Goal: Task Accomplishment & Management: Use online tool/utility

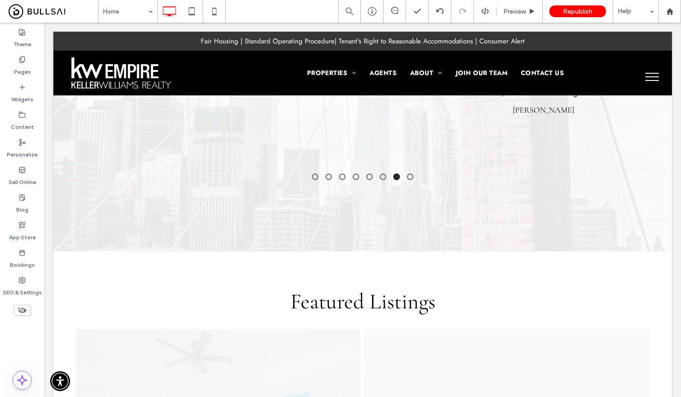
scroll to position [1358, 0]
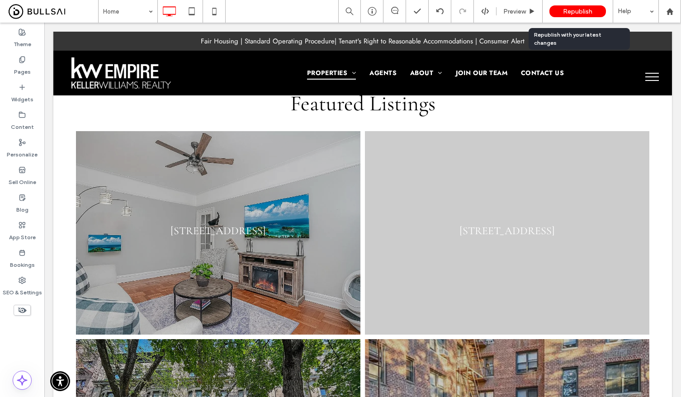
click at [572, 9] on span "Republish" at bounding box center [577, 12] width 29 height 8
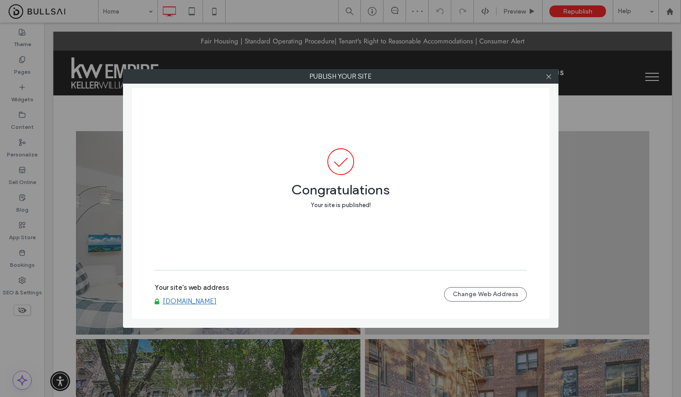
click at [188, 300] on link "www.kwempire.com" at bounding box center [190, 301] width 54 height 8
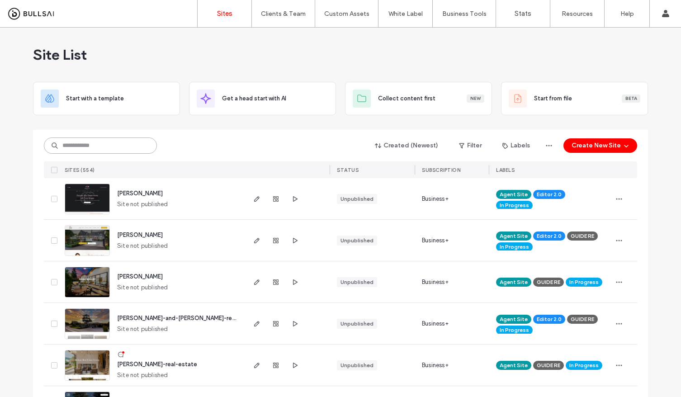
click at [112, 146] on input at bounding box center [100, 145] width 113 height 16
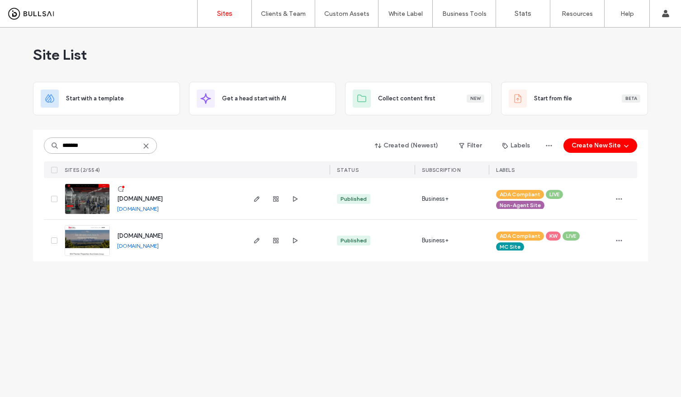
type input "*******"
click at [263, 197] on div at bounding box center [275, 198] width 49 height 41
click at [250, 196] on div at bounding box center [286, 198] width 85 height 41
click at [251, 197] on span "button" at bounding box center [256, 198] width 11 height 11
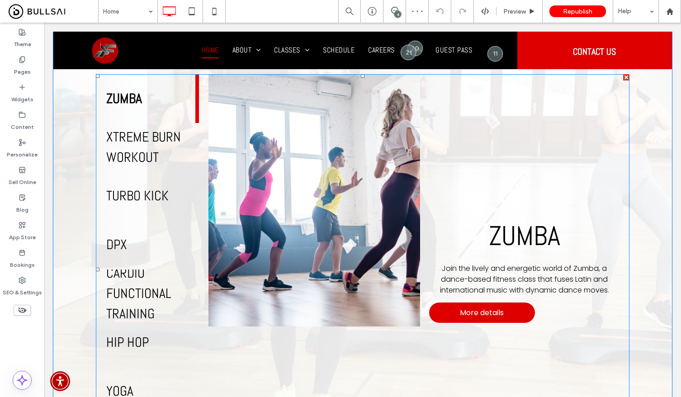
click at [338, 212] on span at bounding box center [362, 269] width 533 height 390
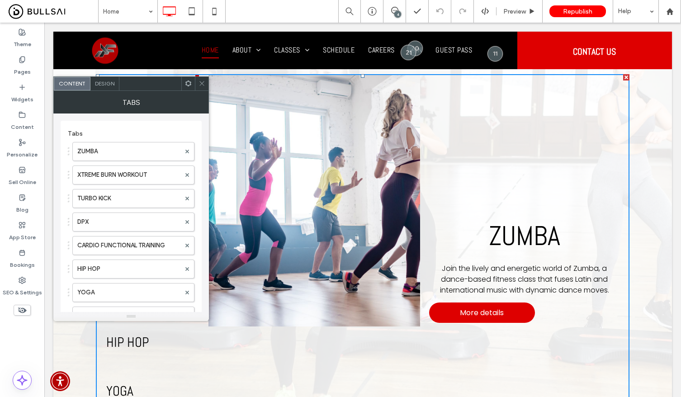
scroll to position [20, 0]
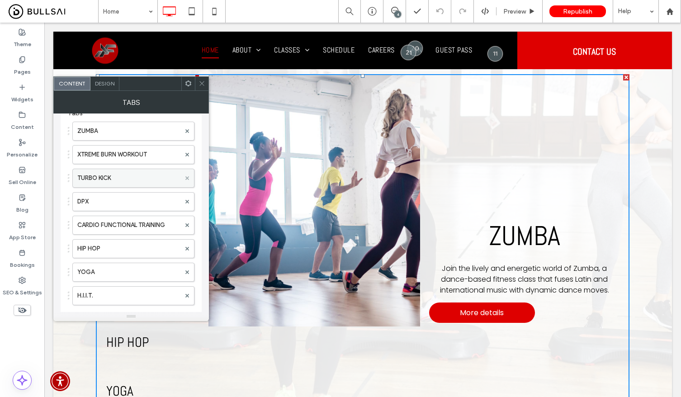
click at [188, 177] on icon at bounding box center [187, 178] width 4 height 4
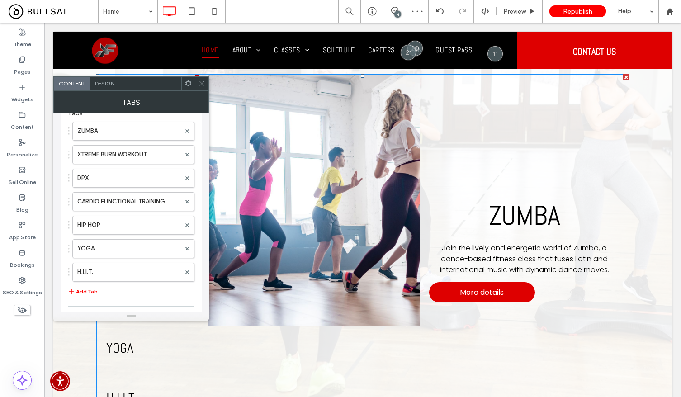
click at [195, 83] on div at bounding box center [202, 84] width 14 height 14
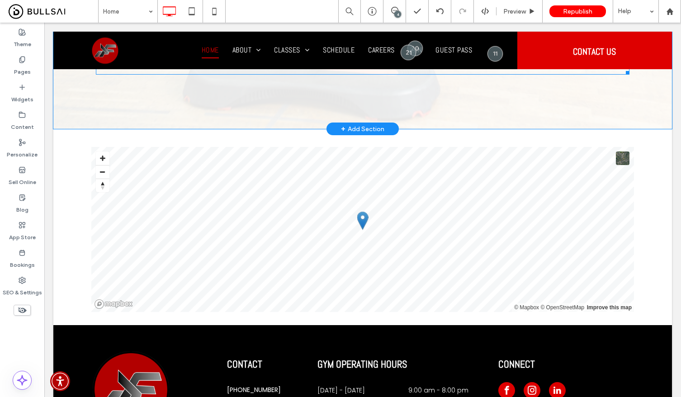
scroll to position [2239, 0]
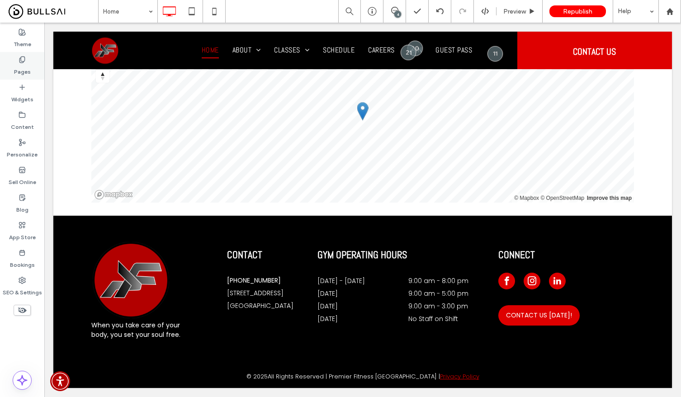
click at [26, 65] on label "Pages" at bounding box center [22, 69] width 17 height 13
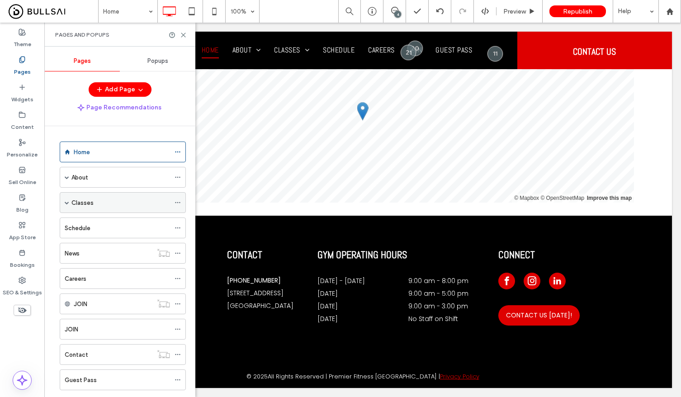
click at [68, 202] on span at bounding box center [67, 202] width 5 height 5
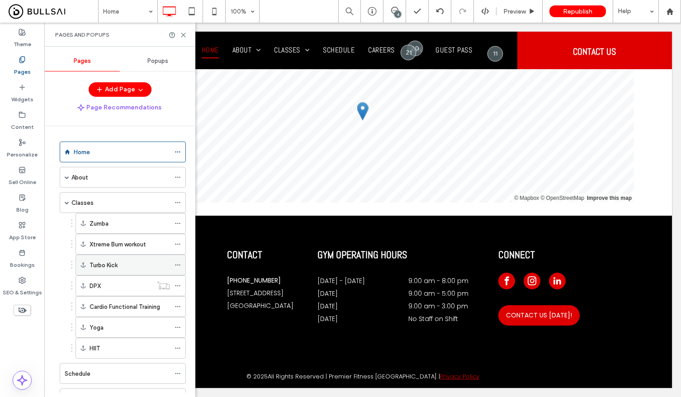
click at [156, 265] on div "Turbo Kick" at bounding box center [129, 264] width 80 height 9
click at [184, 35] on icon at bounding box center [183, 35] width 7 height 7
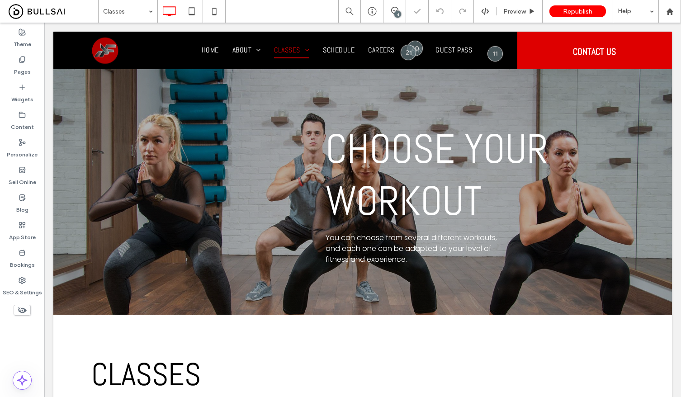
scroll to position [1691, 0]
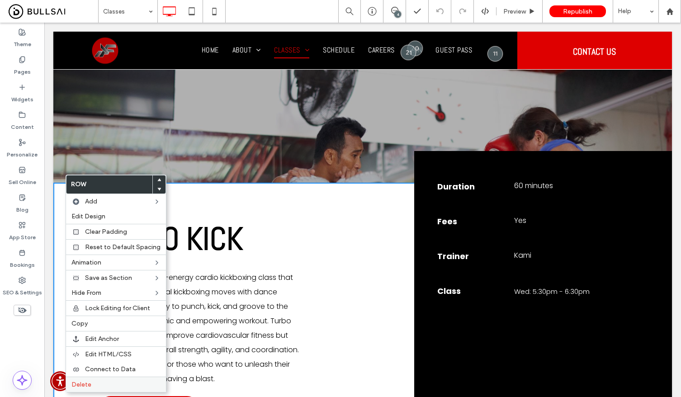
click at [102, 384] on label "Delete" at bounding box center [115, 385] width 89 height 8
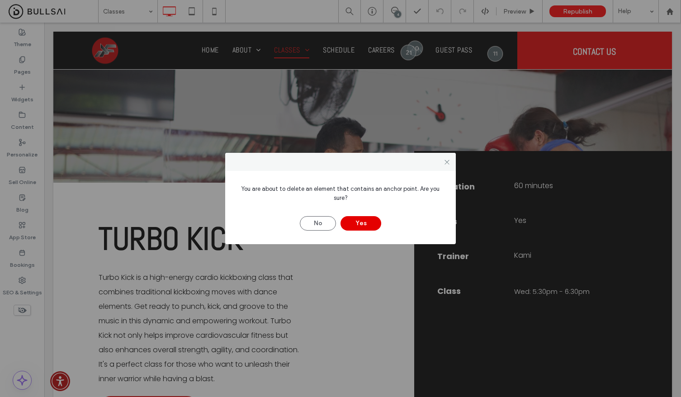
click at [361, 219] on button "Yes" at bounding box center [360, 223] width 41 height 14
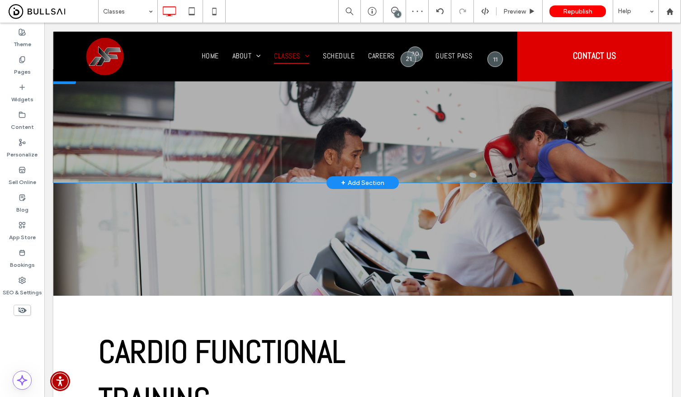
scroll to position [1605, 0]
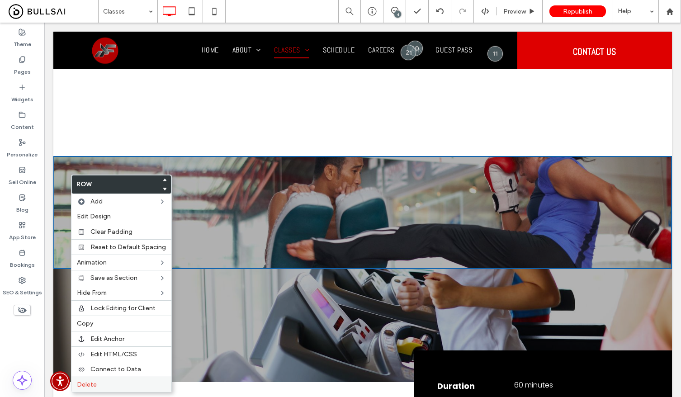
click at [81, 384] on span "Delete" at bounding box center [87, 385] width 20 height 8
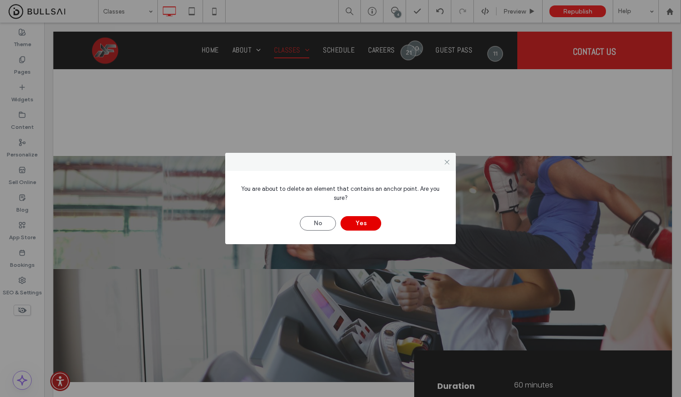
click at [364, 225] on button "Yes" at bounding box center [360, 223] width 41 height 14
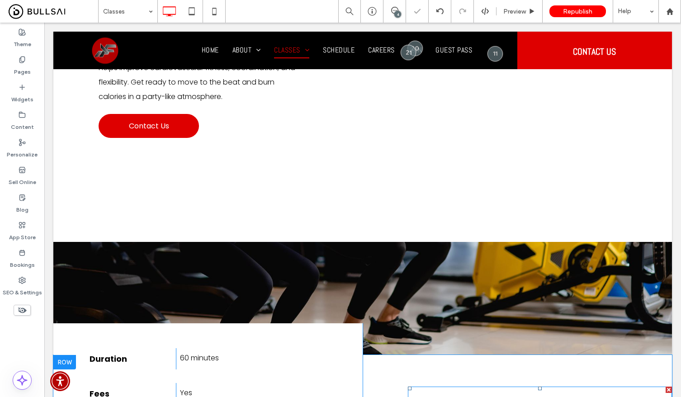
scroll to position [978, 0]
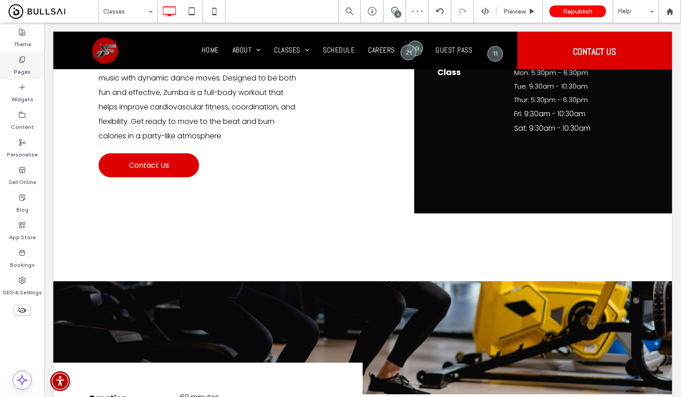
click at [25, 65] on label "Pages" at bounding box center [22, 69] width 17 height 13
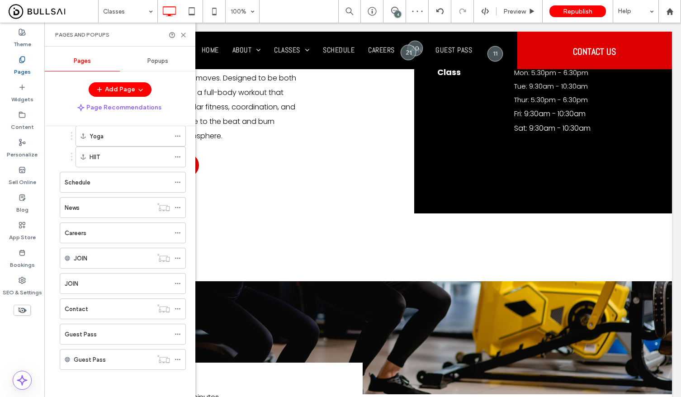
scroll to position [0, 0]
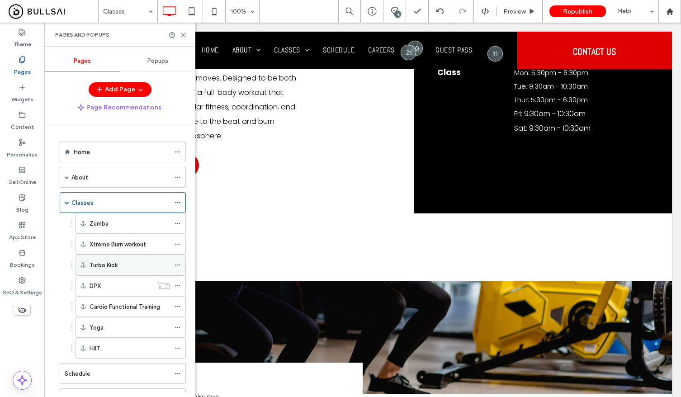
click at [179, 264] on icon at bounding box center [177, 265] width 6 height 6
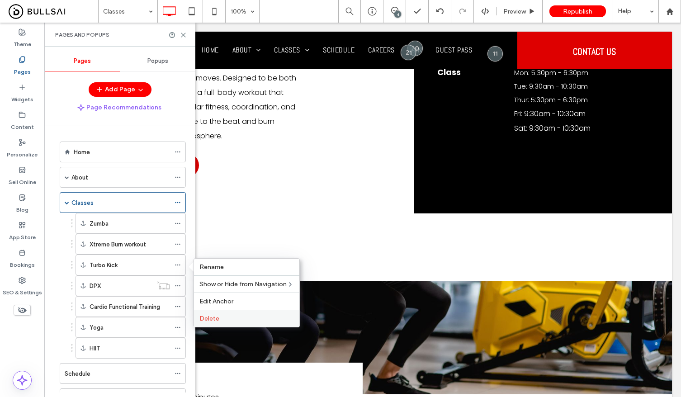
click at [210, 319] on span "Delete" at bounding box center [209, 319] width 20 height 8
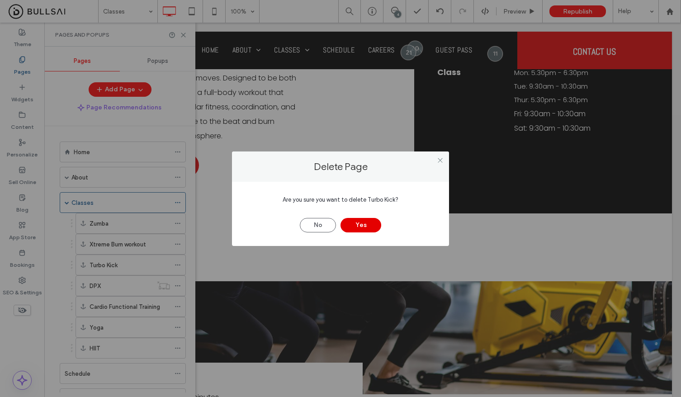
click at [369, 225] on button "Yes" at bounding box center [360, 225] width 41 height 14
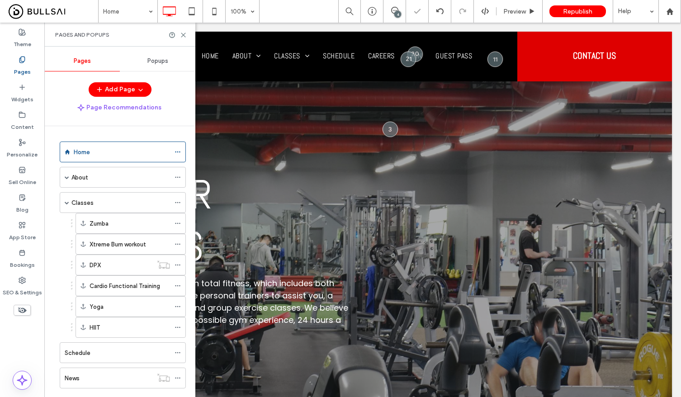
scroll to position [170, 0]
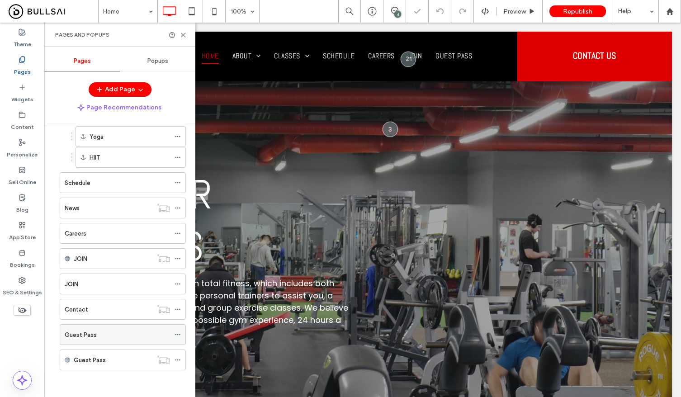
click at [81, 338] on label "Guest Pass" at bounding box center [81, 335] width 32 height 16
click at [184, 36] on use at bounding box center [183, 35] width 4 height 4
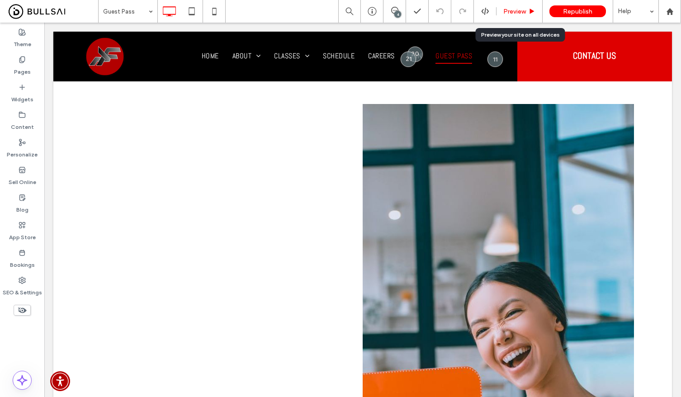
click at [508, 12] on span "Preview" at bounding box center [514, 12] width 23 height 8
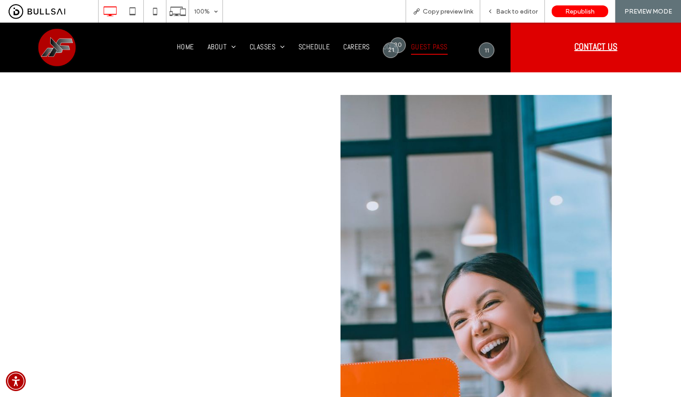
drag, startPoint x: 577, startPoint y: 51, endPoint x: 576, endPoint y: 73, distance: 22.6
click at [577, 51] on span "CONTACT US" at bounding box center [595, 46] width 43 height 21
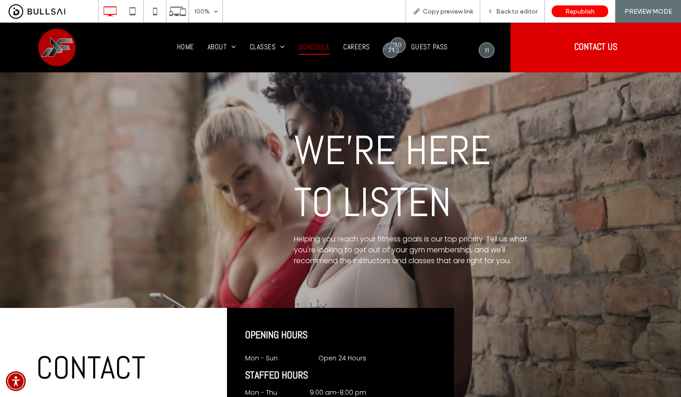
drag, startPoint x: 311, startPoint y: 42, endPoint x: 324, endPoint y: 69, distance: 29.5
click at [311, 42] on span "Schedule" at bounding box center [314, 46] width 32 height 15
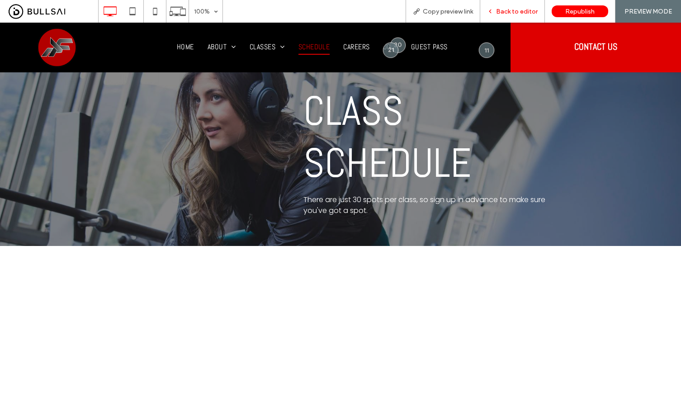
click at [502, 13] on span "Back to editor" at bounding box center [517, 12] width 42 height 8
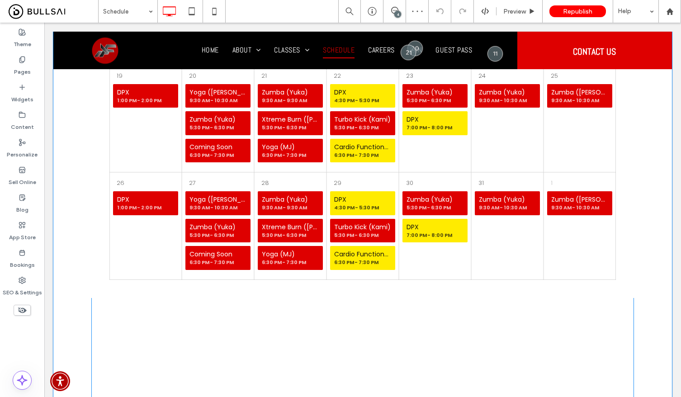
scroll to position [425, 0]
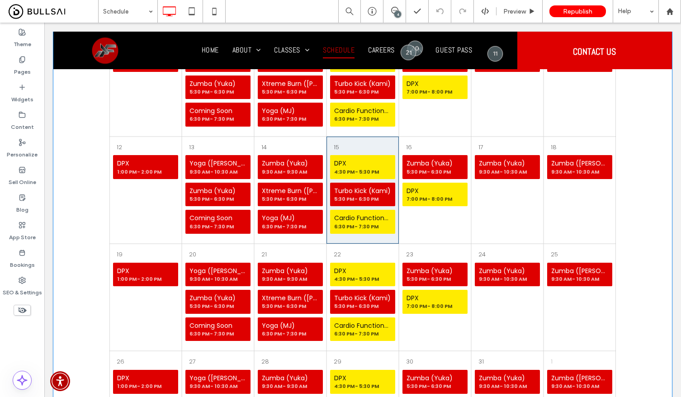
drag, startPoint x: 506, startPoint y: 226, endPoint x: 494, endPoint y: 226, distance: 11.8
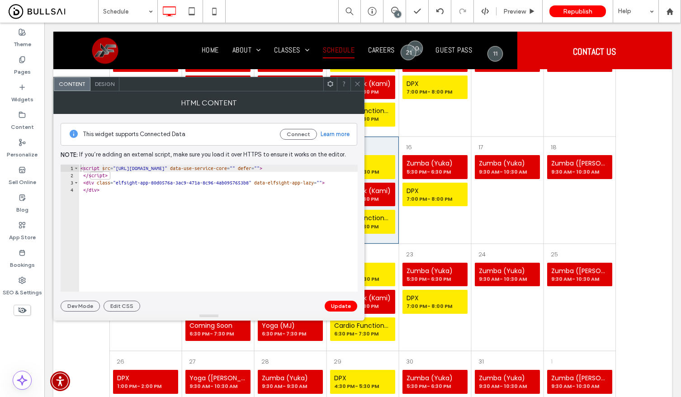
click at [356, 83] on icon at bounding box center [357, 83] width 7 height 7
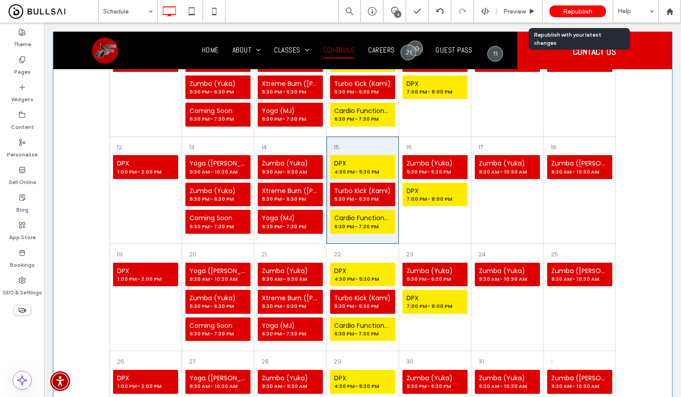
click at [586, 13] on span "Republish" at bounding box center [577, 12] width 29 height 8
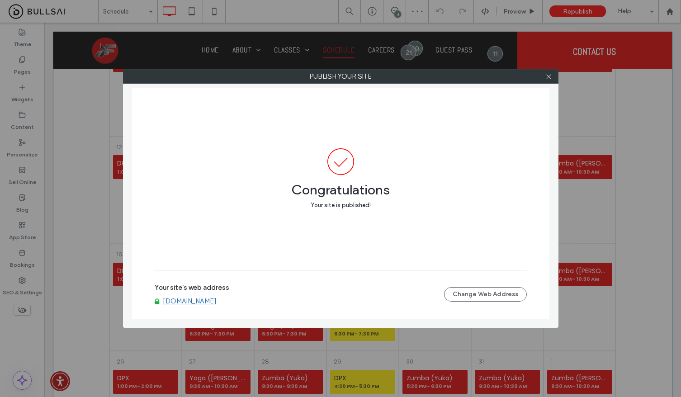
click at [208, 305] on link "www.premierfitnesselkgrove.com" at bounding box center [190, 301] width 54 height 8
click at [547, 79] on icon at bounding box center [548, 76] width 7 height 7
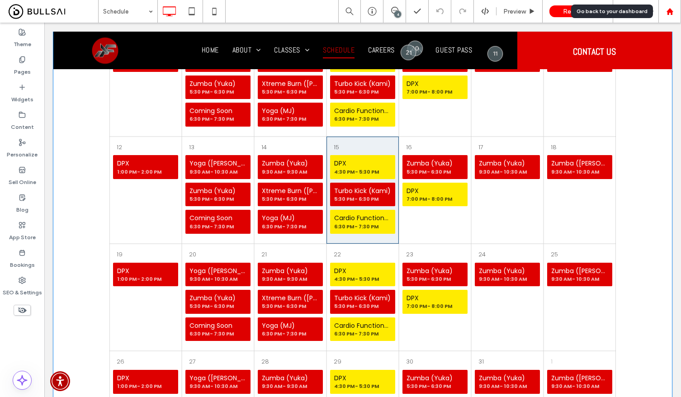
click at [669, 13] on icon at bounding box center [670, 12] width 8 height 8
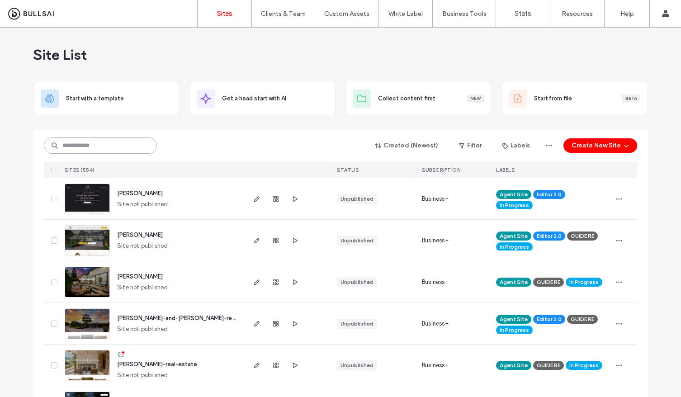
click at [91, 146] on input at bounding box center [100, 145] width 113 height 16
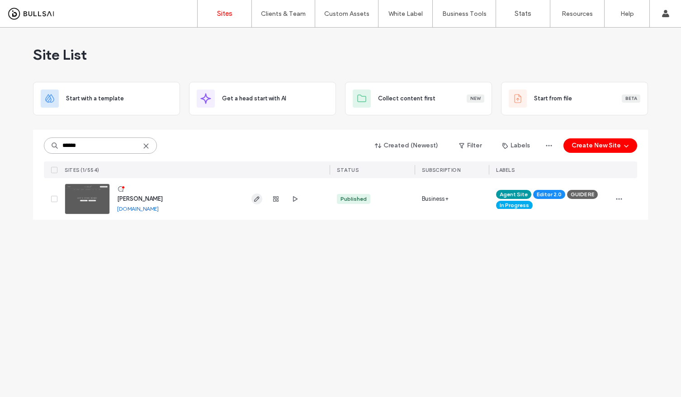
type input "******"
click at [252, 198] on span "button" at bounding box center [256, 198] width 11 height 11
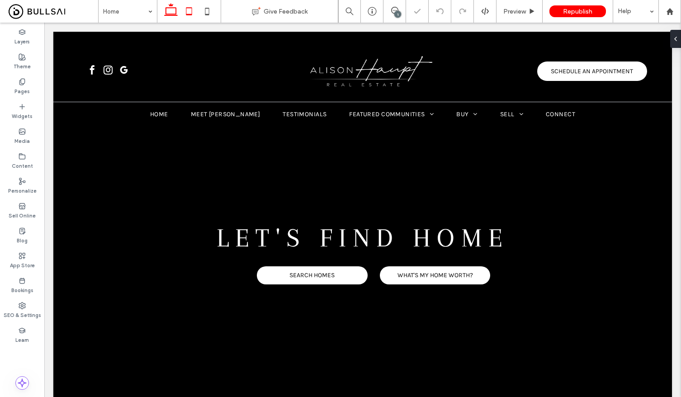
click at [190, 14] on use at bounding box center [189, 11] width 6 height 8
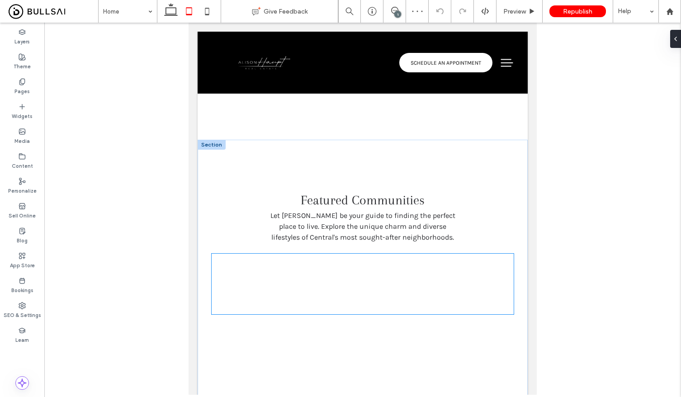
scroll to position [1160, 0]
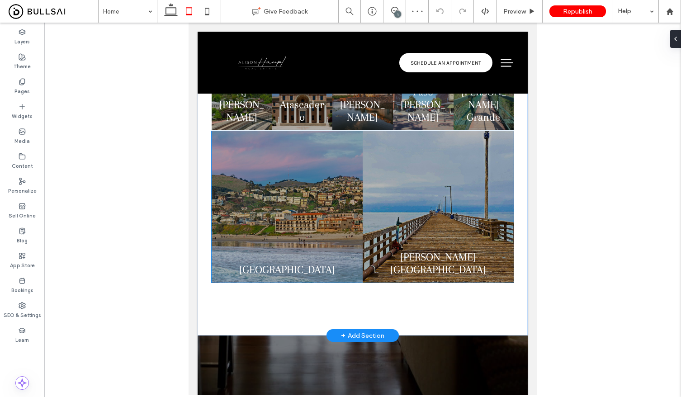
click at [389, 242] on link at bounding box center [438, 207] width 160 height 160
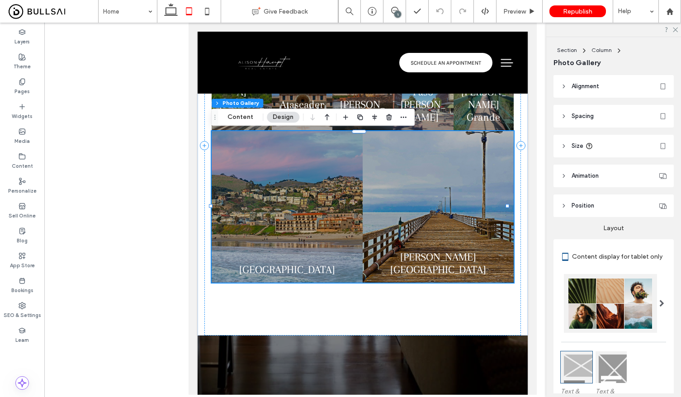
click at [615, 363] on div at bounding box center [611, 367] width 32 height 32
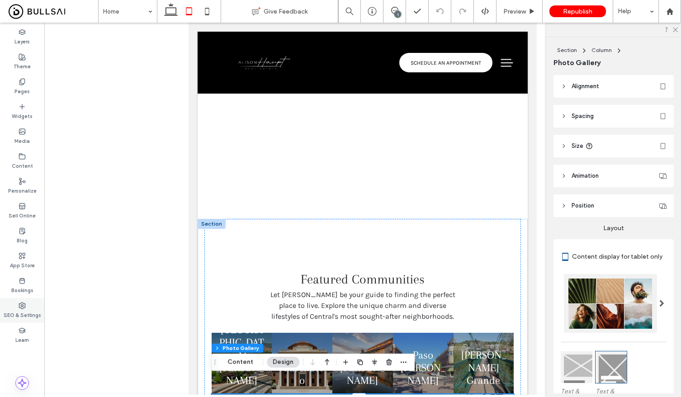
scroll to position [984, 0]
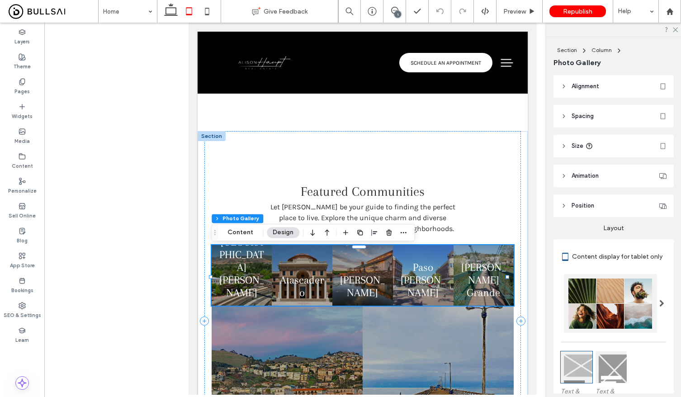
click at [604, 83] on header "Alignment" at bounding box center [613, 86] width 120 height 23
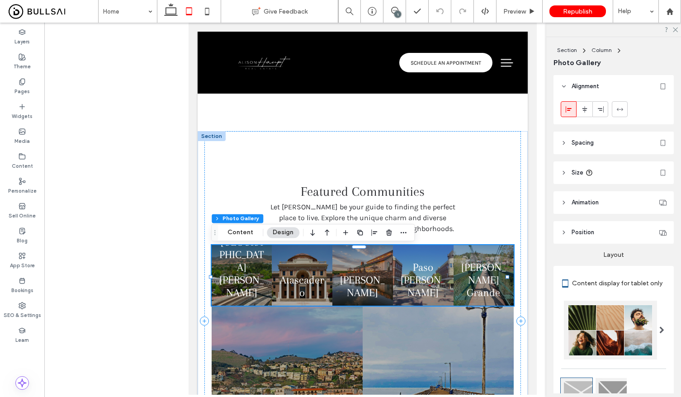
click at [612, 138] on header "Spacing" at bounding box center [613, 143] width 120 height 23
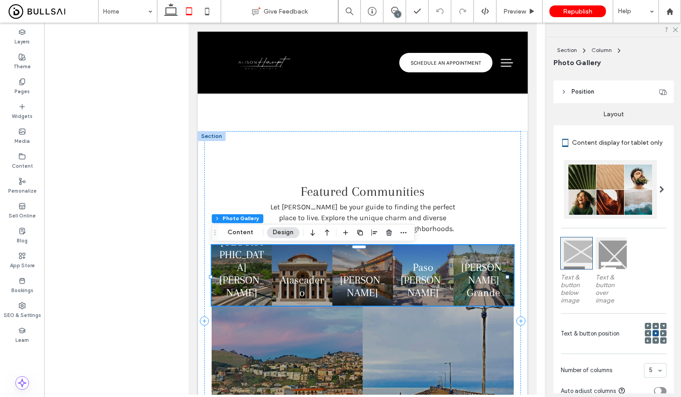
scroll to position [387, 0]
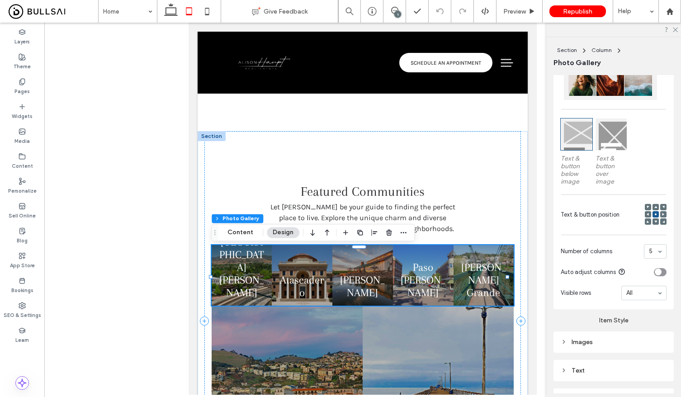
click at [620, 370] on div "Text" at bounding box center [613, 370] width 106 height 8
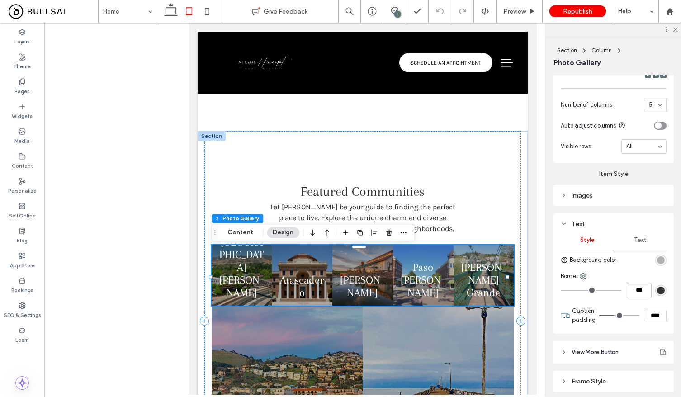
click at [635, 237] on span "Text" at bounding box center [640, 239] width 13 height 7
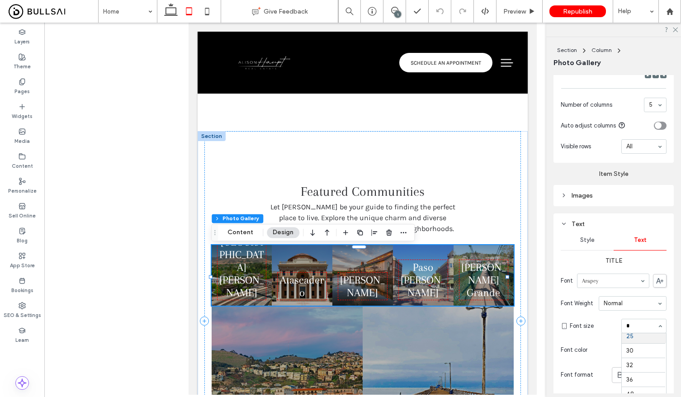
scroll to position [0, 0]
type input "***"
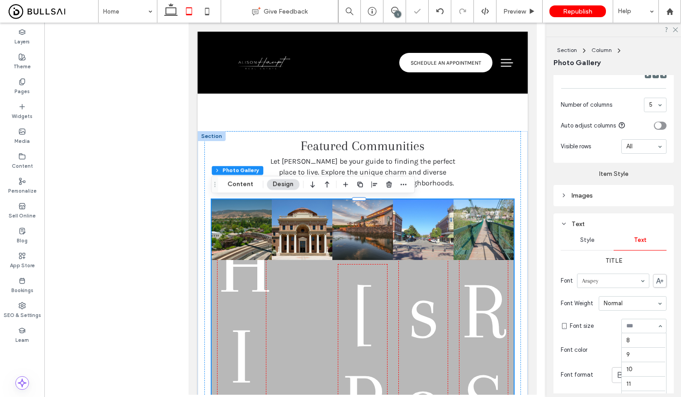
click at [639, 325] on input at bounding box center [641, 326] width 31 height 6
type input "**"
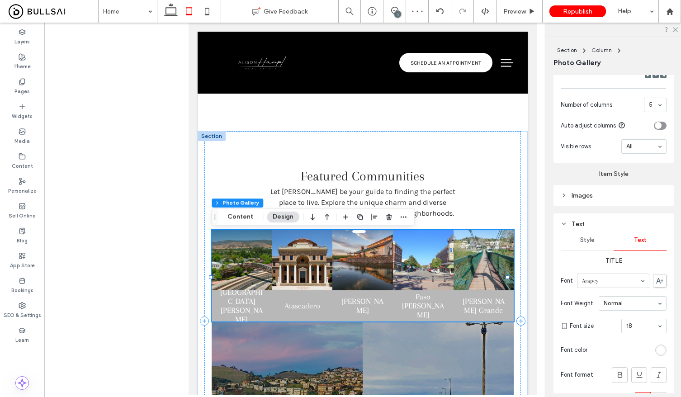
scroll to position [353, 0]
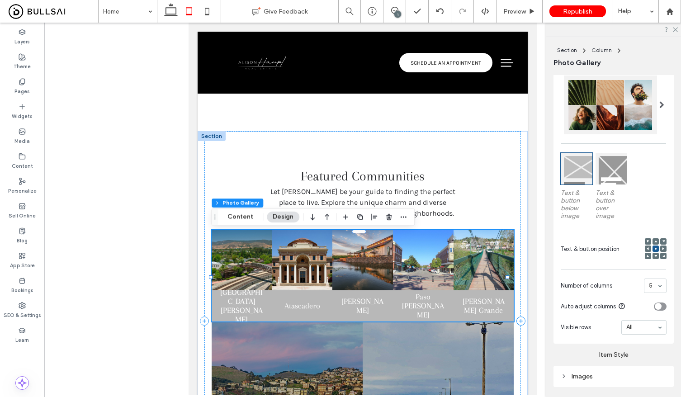
click at [616, 171] on div at bounding box center [611, 169] width 32 height 32
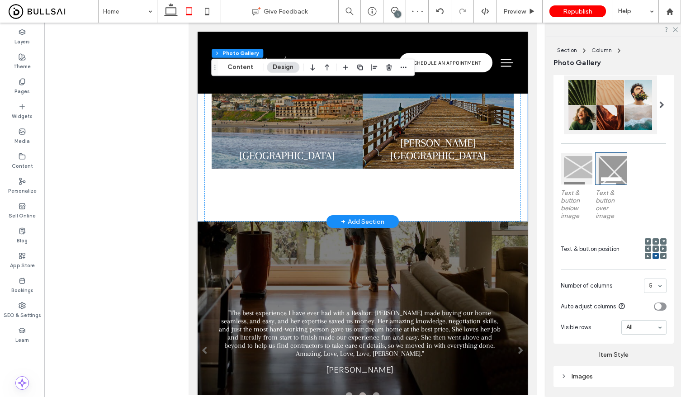
scroll to position [1286, 0]
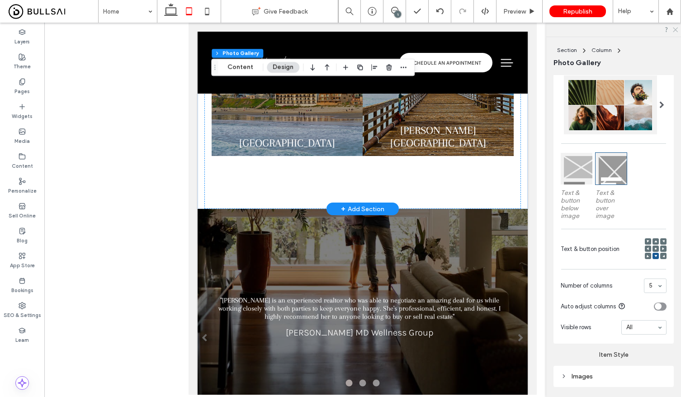
click at [675, 30] on use at bounding box center [674, 30] width 5 height 5
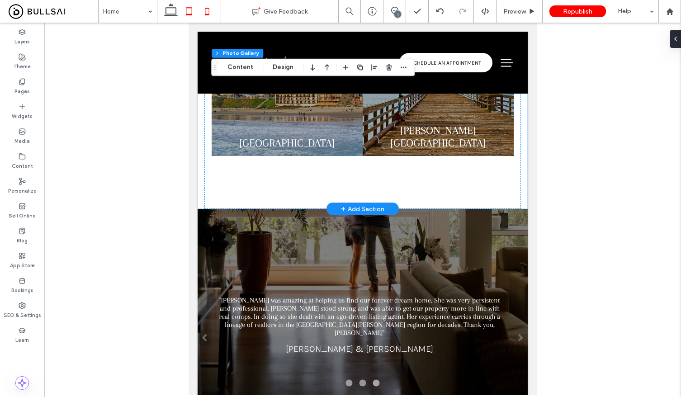
click at [211, 14] on icon at bounding box center [207, 11] width 18 height 18
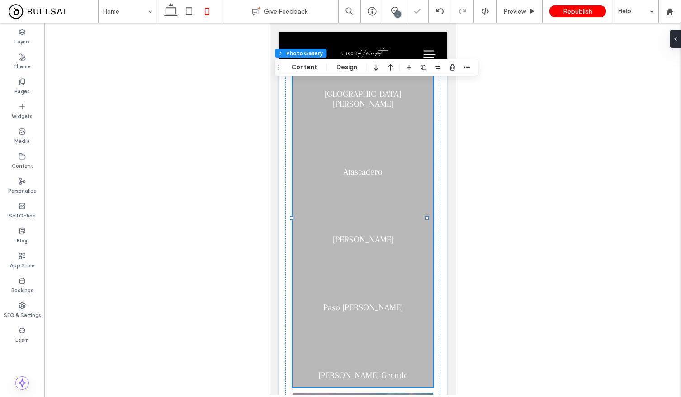
scroll to position [0, 0]
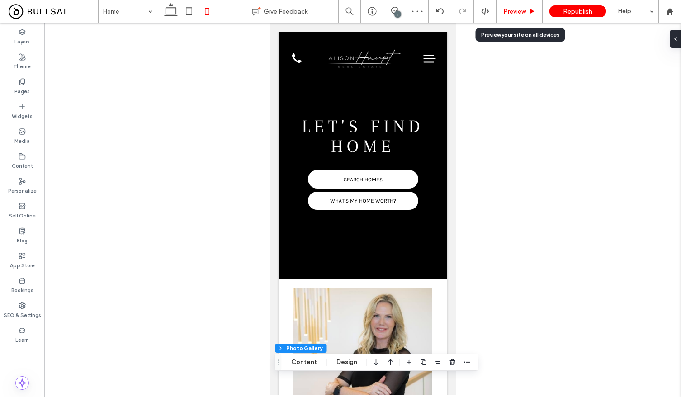
click at [515, 10] on span "Preview" at bounding box center [514, 12] width 23 height 8
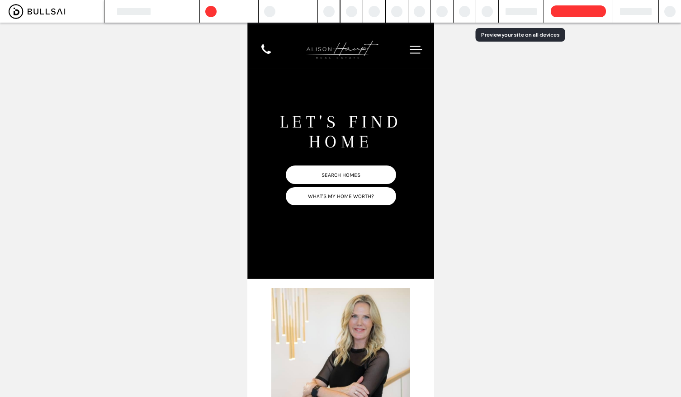
click at [409, 50] on icon at bounding box center [416, 50] width 14 height 14
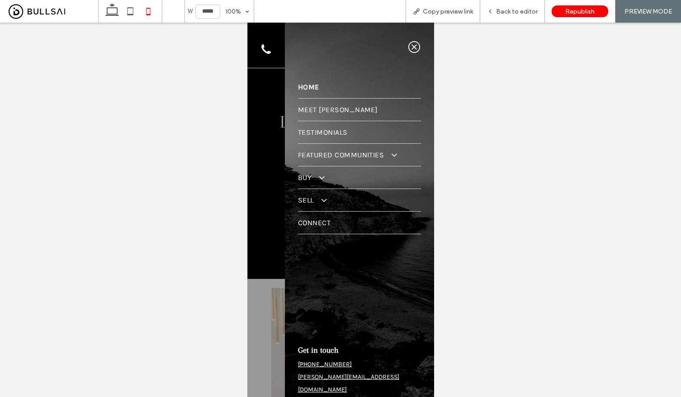
click at [409, 47] on icon at bounding box center [414, 47] width 14 height 14
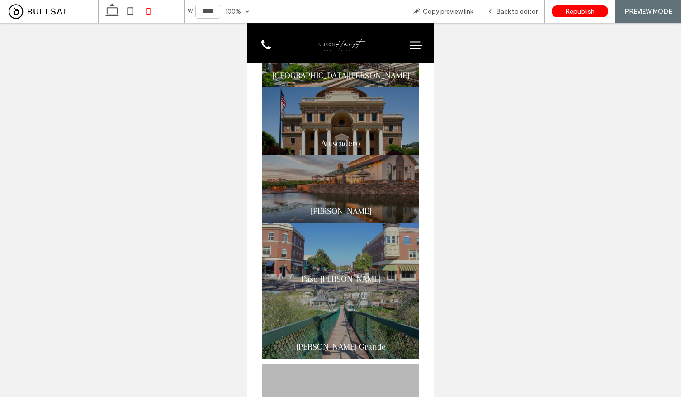
scroll to position [1108, 0]
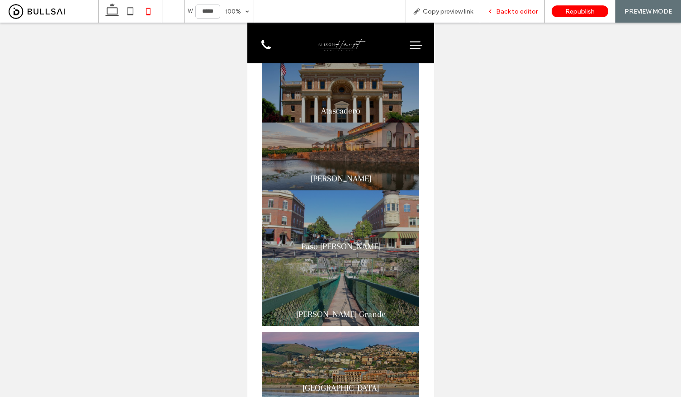
click at [510, 21] on div "Back to editor" at bounding box center [512, 11] width 65 height 23
click at [514, 14] on span "Back to editor" at bounding box center [517, 12] width 42 height 8
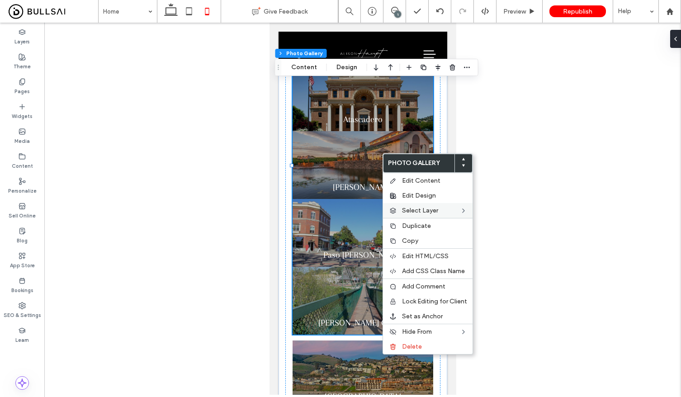
drag, startPoint x: 408, startPoint y: 193, endPoint x: 436, endPoint y: 203, distance: 29.7
click at [409, 193] on span "Edit Design" at bounding box center [419, 196] width 34 height 8
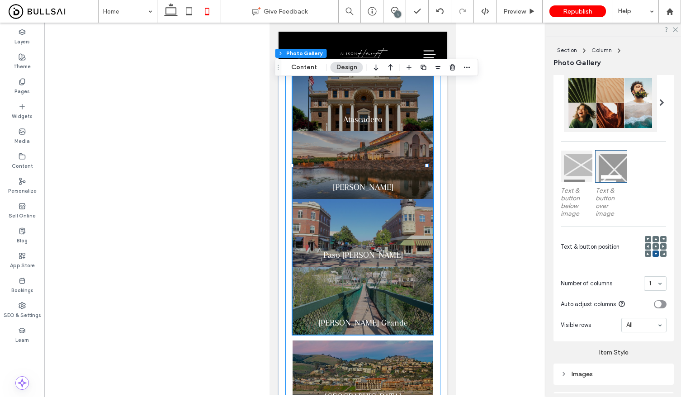
scroll to position [437, 0]
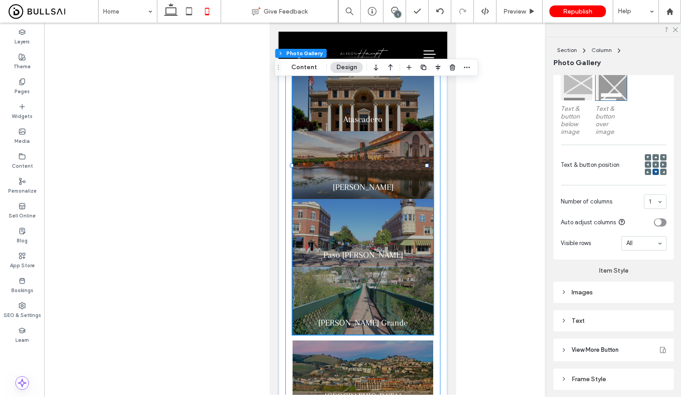
click at [607, 296] on div "Images" at bounding box center [613, 292] width 106 height 8
click at [649, 346] on input "***" at bounding box center [655, 344] width 23 height 12
type input "***"
type input "*"
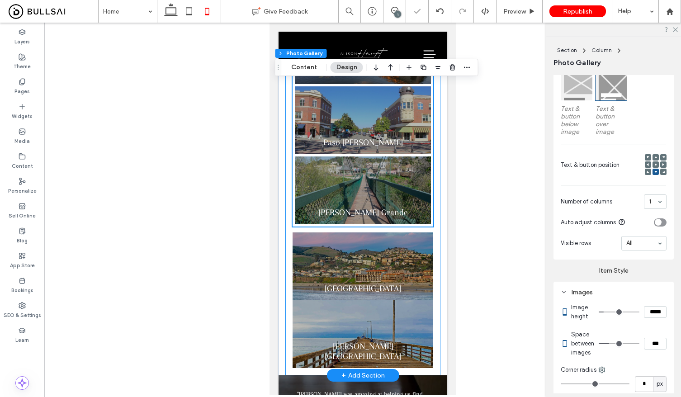
scroll to position [1287, 0]
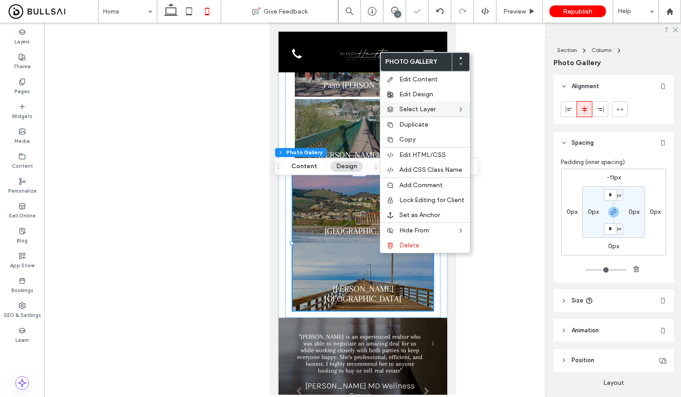
drag, startPoint x: 429, startPoint y: 99, endPoint x: 447, endPoint y: 113, distance: 22.5
click at [430, 99] on div "Edit Design" at bounding box center [424, 94] width 89 height 15
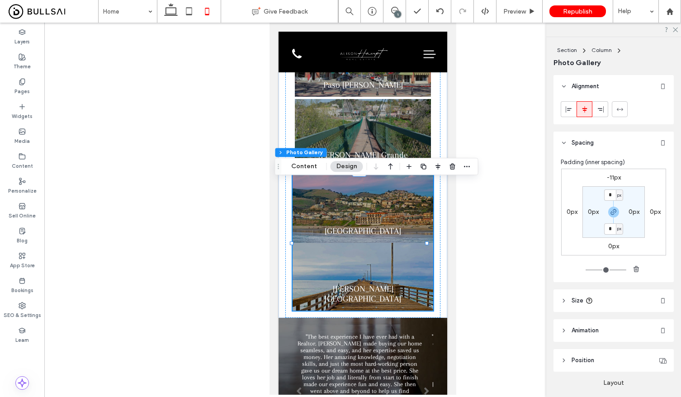
click at [335, 166] on button "Design" at bounding box center [346, 166] width 33 height 11
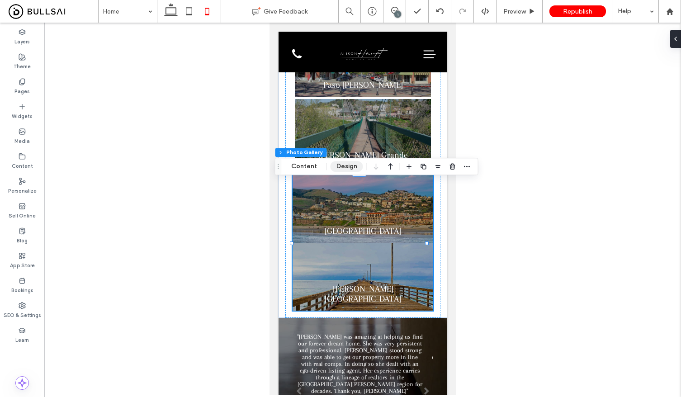
click at [344, 164] on button "Design" at bounding box center [346, 166] width 33 height 11
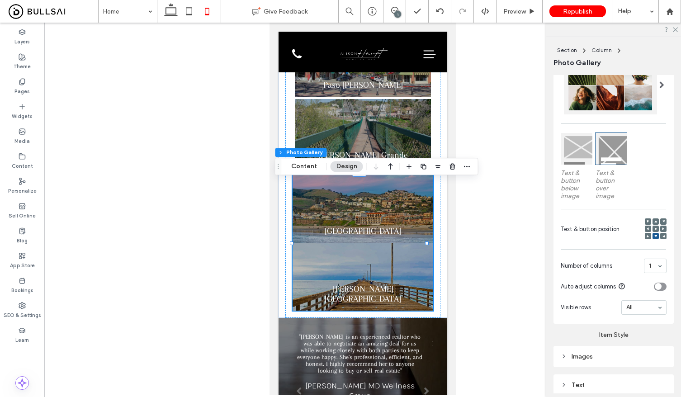
click at [622, 360] on div "Images" at bounding box center [613, 356] width 106 height 8
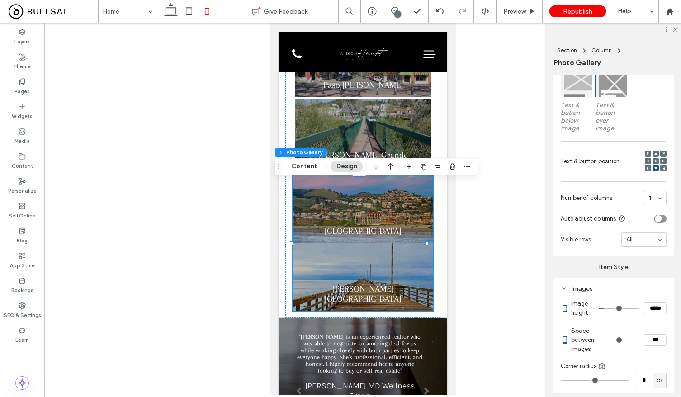
click at [653, 346] on input "***" at bounding box center [655, 340] width 23 height 12
type input "***"
type input "*"
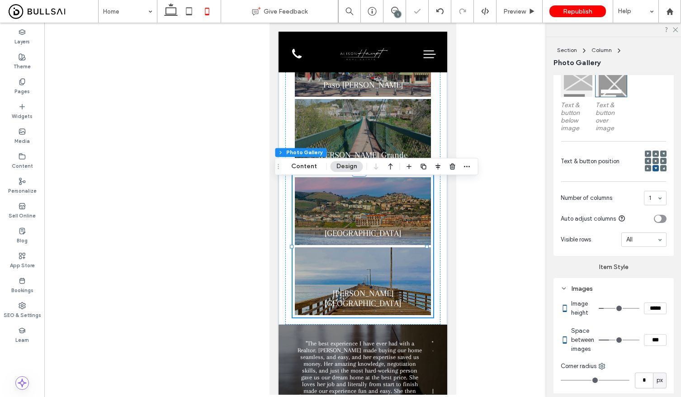
click at [478, 198] on div at bounding box center [362, 209] width 636 height 372
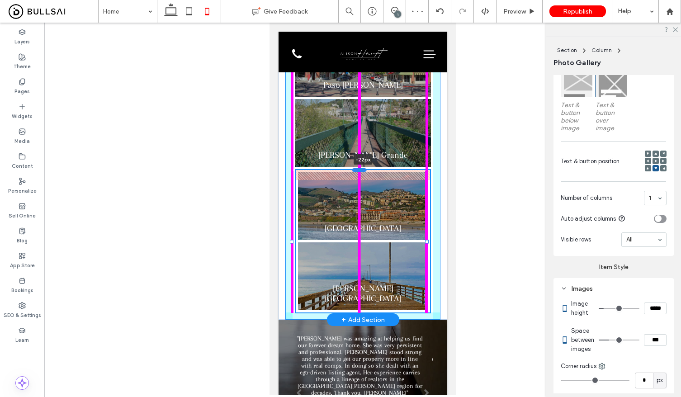
drag, startPoint x: 357, startPoint y: 179, endPoint x: 361, endPoint y: 174, distance: 6.1
click at [361, 172] on div at bounding box center [359, 170] width 14 height 4
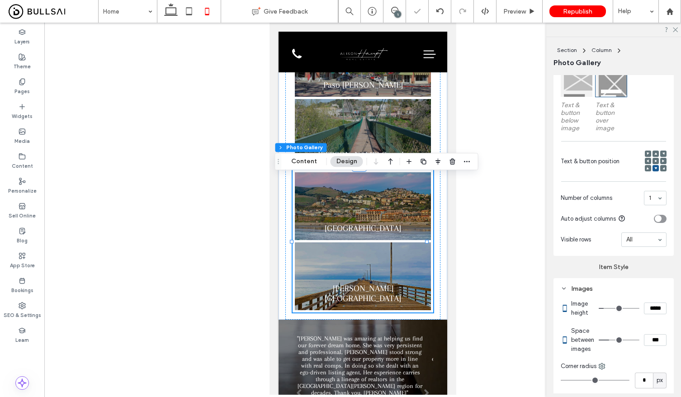
click at [545, 214] on div at bounding box center [362, 209] width 636 height 372
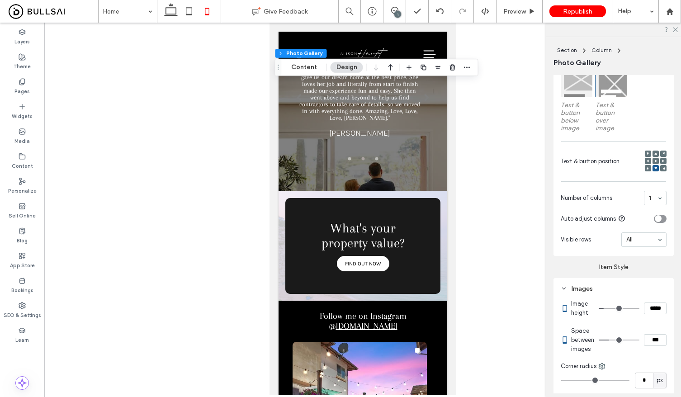
scroll to position [1592, 0]
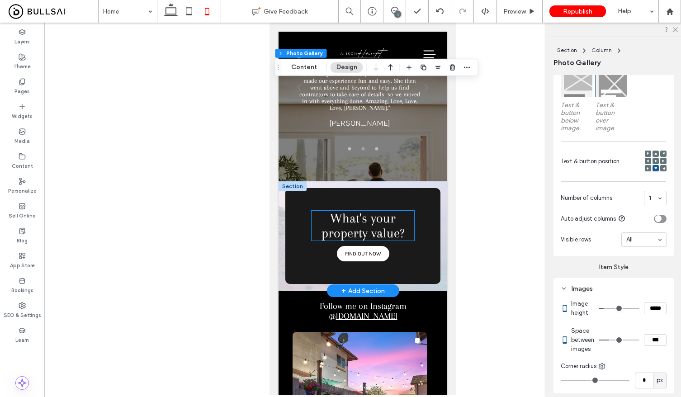
click at [385, 238] on span "What's your property value?" at bounding box center [362, 226] width 83 height 30
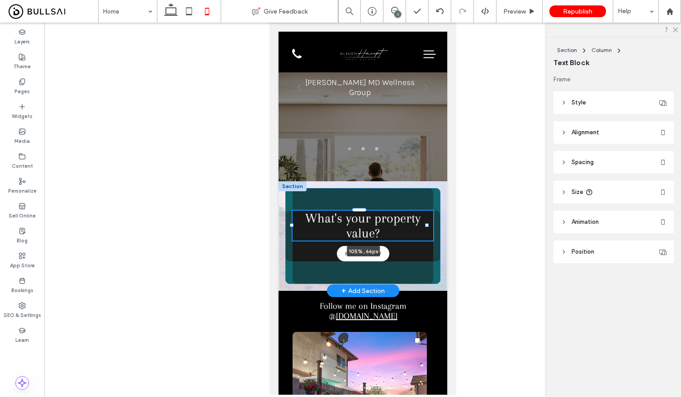
drag, startPoint x: 407, startPoint y: 230, endPoint x: 426, endPoint y: 233, distance: 19.1
click at [428, 233] on div "What's your property value? 105% , 66px FIND OUT NOW" at bounding box center [362, 235] width 169 height 109
type input "***"
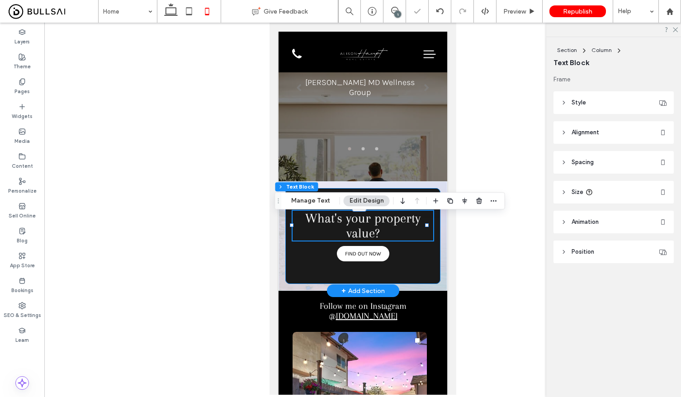
click at [403, 284] on div "What's your property value? 105% , 66px FIND OUT NOW" at bounding box center [362, 236] width 155 height 96
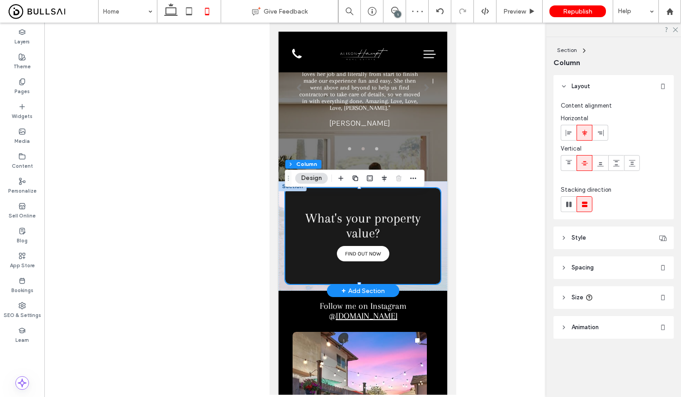
drag, startPoint x: 358, startPoint y: 288, endPoint x: 361, endPoint y: 282, distance: 7.1
click at [361, 281] on div "What's your property value? FIND OUT NOW Section + Add Section" at bounding box center [362, 235] width 169 height 109
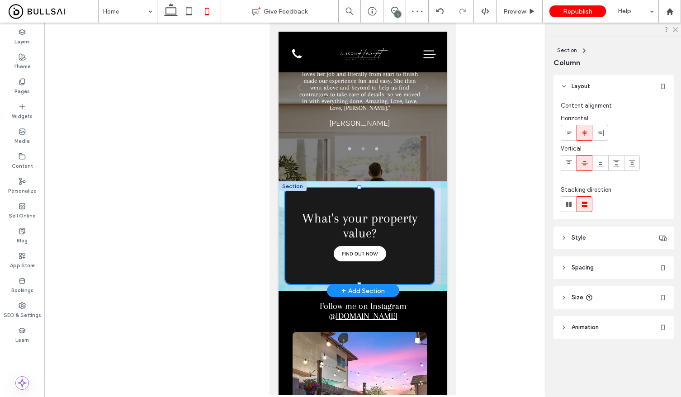
drag, startPoint x: 359, startPoint y: 288, endPoint x: 360, endPoint y: 277, distance: 10.9
click at [360, 277] on div "What's your property value? FIND OUT NOW" at bounding box center [362, 235] width 169 height 109
type input "***"
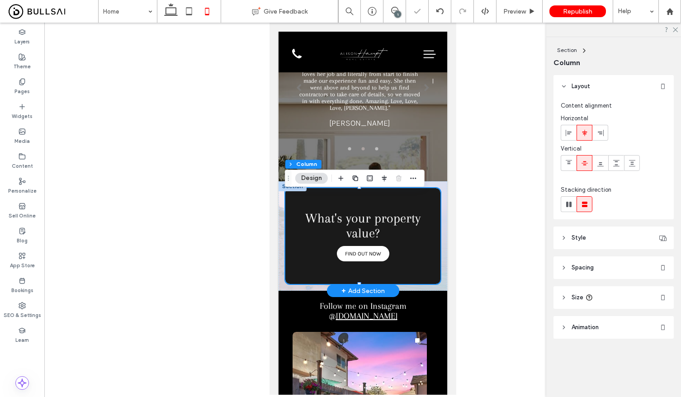
click at [362, 277] on div "What's your property value? FIND OUT NOW" at bounding box center [362, 236] width 155 height 96
click at [604, 272] on header "Spacing" at bounding box center [613, 267] width 120 height 23
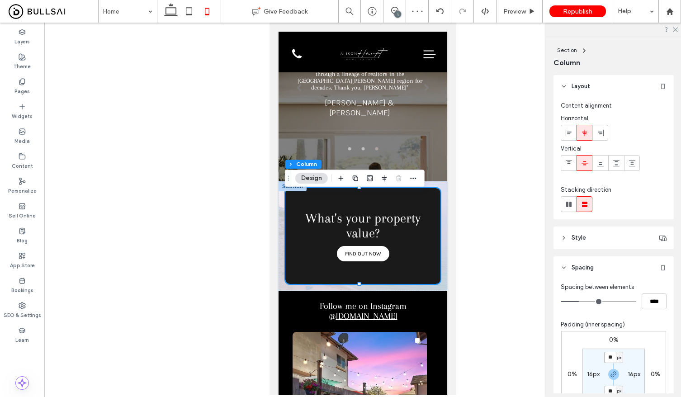
click at [609, 353] on input "**" at bounding box center [610, 357] width 12 height 11
type input "**"
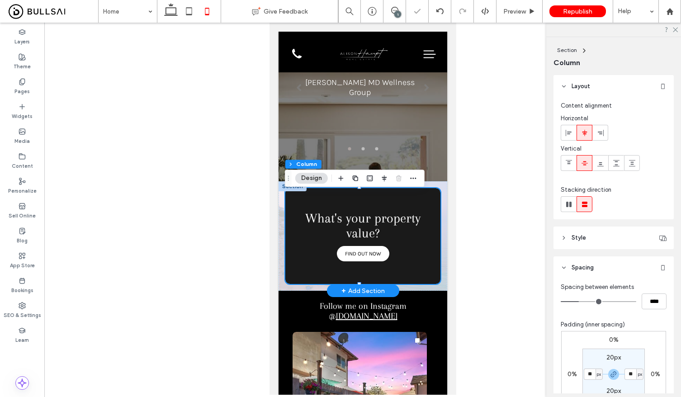
drag, startPoint x: 419, startPoint y: 260, endPoint x: 415, endPoint y: 266, distance: 7.4
click at [419, 260] on div "What's your property value? FIND OUT NOW" at bounding box center [362, 236] width 155 height 96
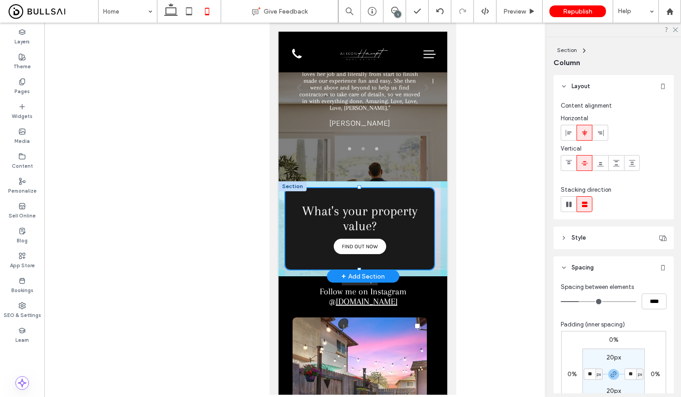
drag, startPoint x: 358, startPoint y: 191, endPoint x: 359, endPoint y: 206, distance: 14.5
click at [357, 206] on div "What's your property value? FIND OUT NOW 100% , 180px" at bounding box center [362, 228] width 169 height 95
type input "***"
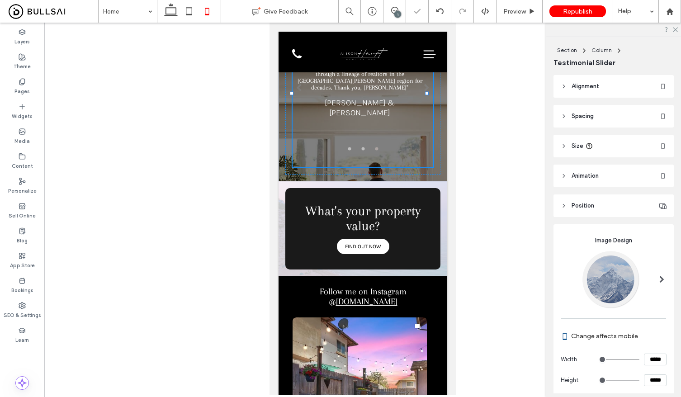
type input "**"
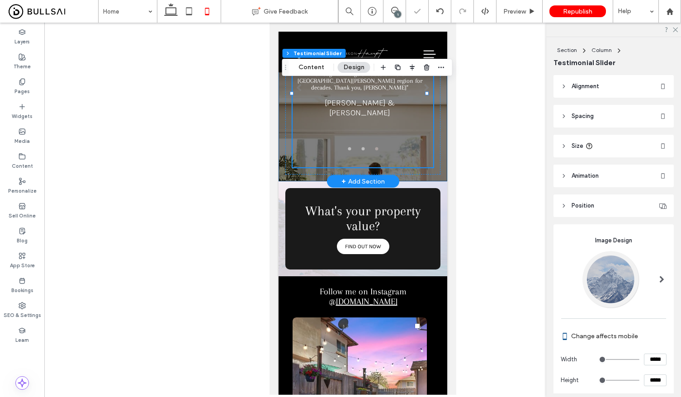
click at [435, 177] on div ""Alison was amazing at helping us find our forever dream home. She was very per…" at bounding box center [362, 97] width 169 height 167
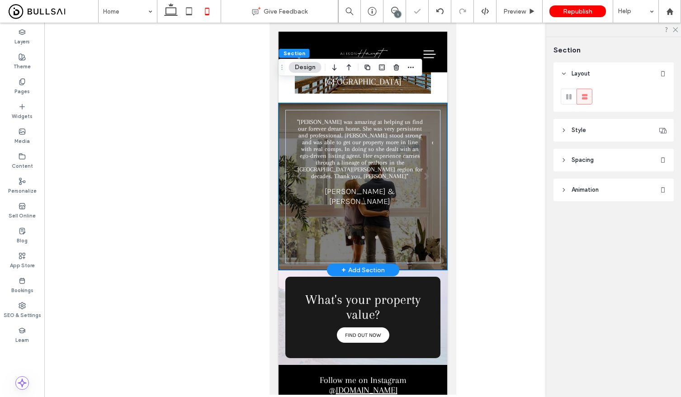
scroll to position [1446, 0]
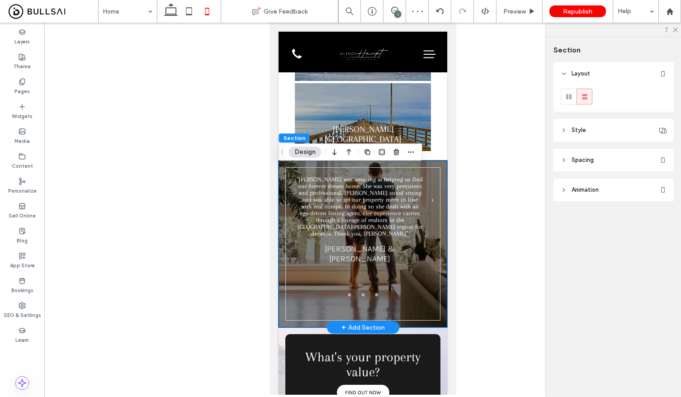
click at [284, 176] on div ""Alison was amazing at helping us find our forever dream home. She was very per…" at bounding box center [362, 243] width 169 height 167
click at [608, 133] on header "Style" at bounding box center [613, 130] width 120 height 23
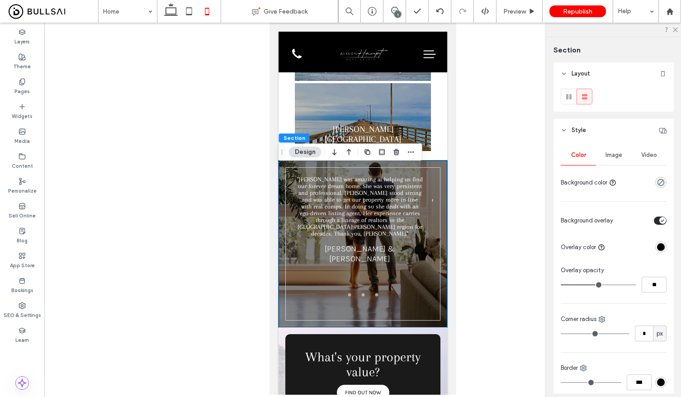
click at [612, 159] on div "Image" at bounding box center [613, 155] width 35 height 20
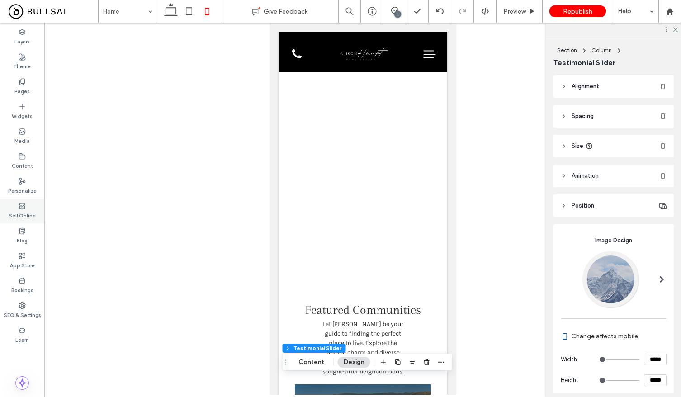
scroll to position [847, 0]
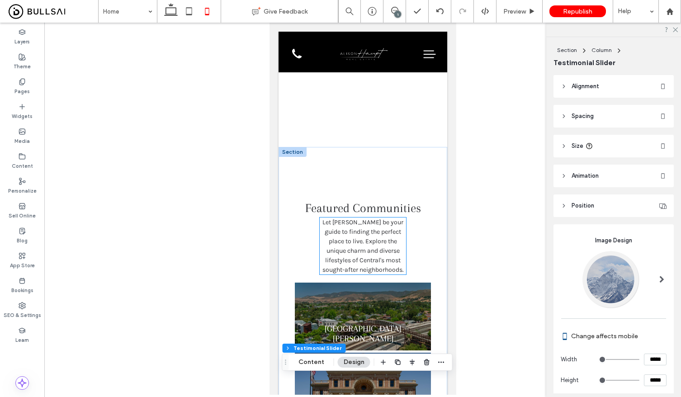
drag, startPoint x: 351, startPoint y: 224, endPoint x: 358, endPoint y: 229, distance: 8.4
click at [351, 224] on p "Let Alison be your guide to finding the perfect place to live. Explore the uniq…" at bounding box center [362, 245] width 86 height 57
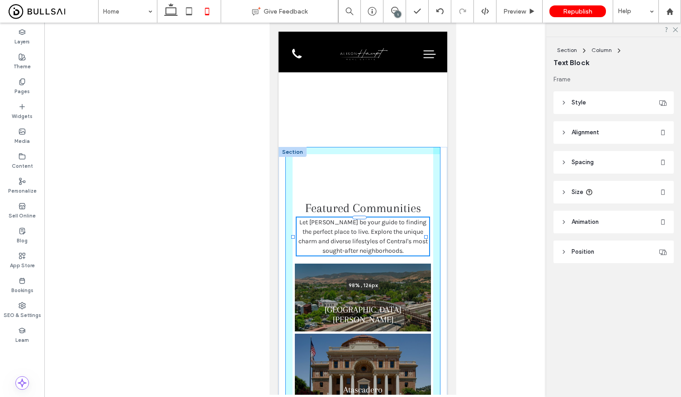
type input "**"
type input "****"
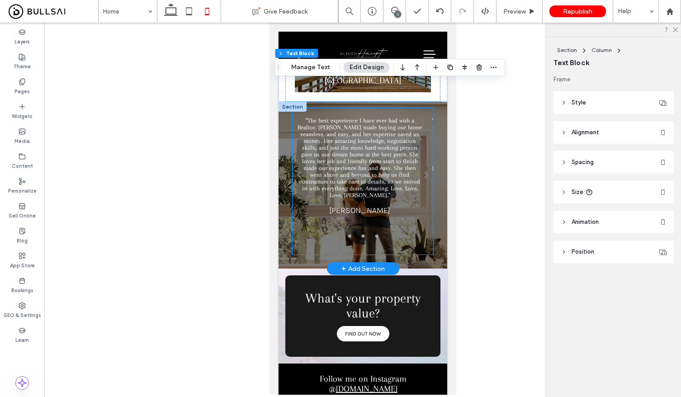
scroll to position [1643, 0]
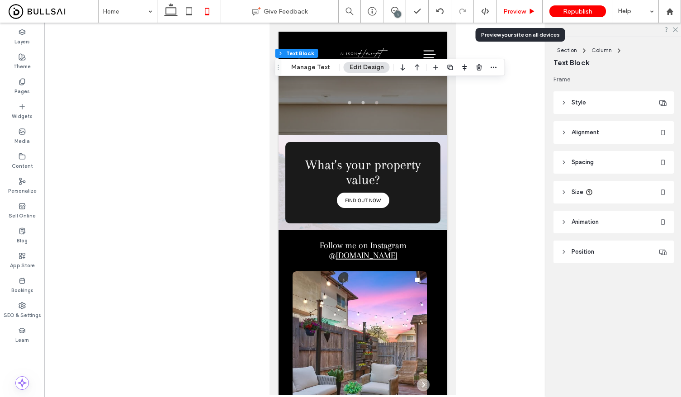
click at [522, 14] on span "Preview" at bounding box center [514, 12] width 23 height 8
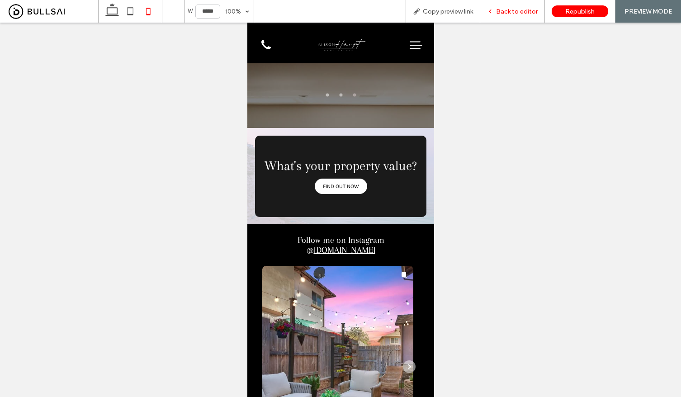
scroll to position [1625, 0]
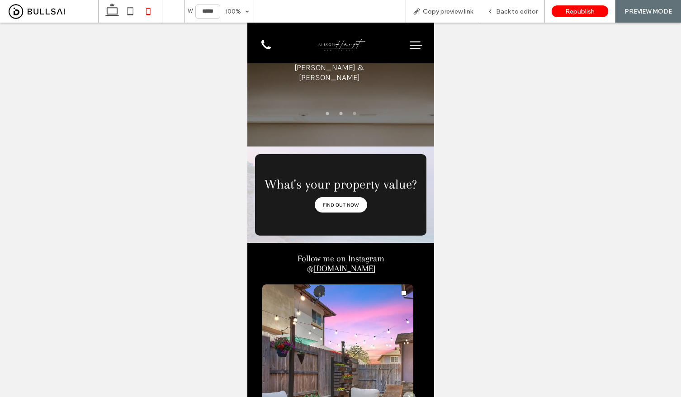
click at [413, 47] on icon at bounding box center [416, 45] width 14 height 14
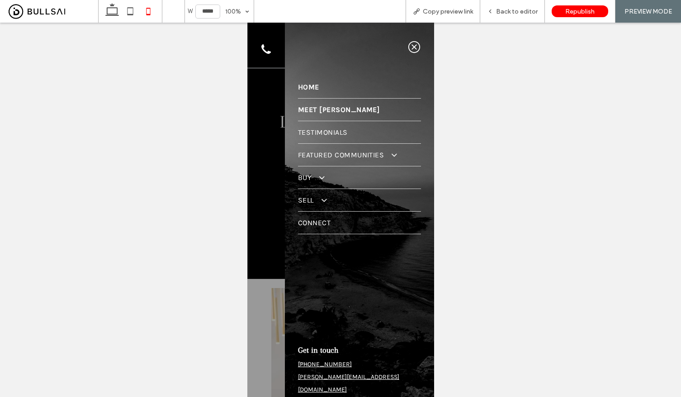
click at [314, 106] on span "Meet Alison" at bounding box center [338, 109] width 82 height 9
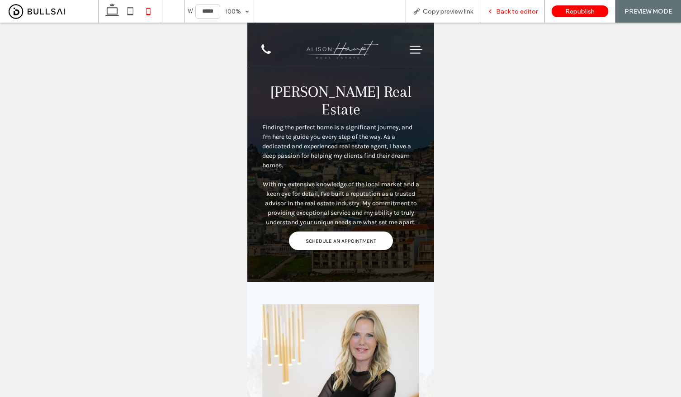
click at [513, 10] on span "Back to editor" at bounding box center [517, 12] width 42 height 8
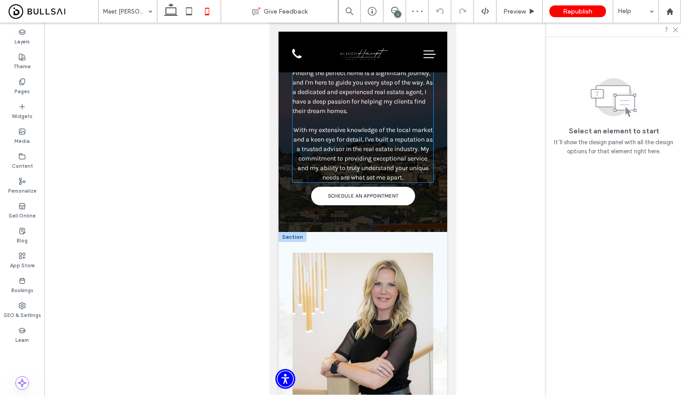
scroll to position [213, 0]
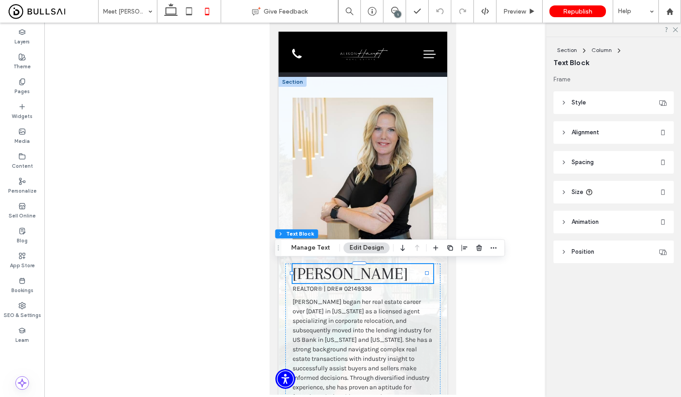
click at [320, 255] on div "Section Column Text Block Manage Text Edit Design" at bounding box center [390, 247] width 230 height 17
click at [319, 243] on button "Manage Text" at bounding box center [310, 247] width 51 height 11
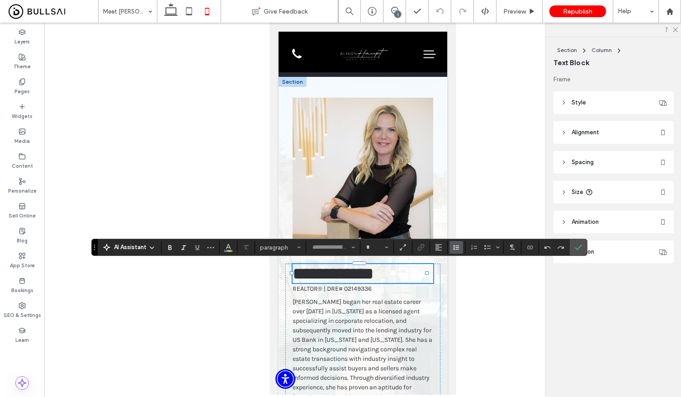
type input "******"
type input "**"
click at [436, 248] on icon "Alignment" at bounding box center [438, 247] width 7 height 7
click at [444, 203] on use "ui.textEditor.alignment.center" at bounding box center [445, 206] width 6 height 6
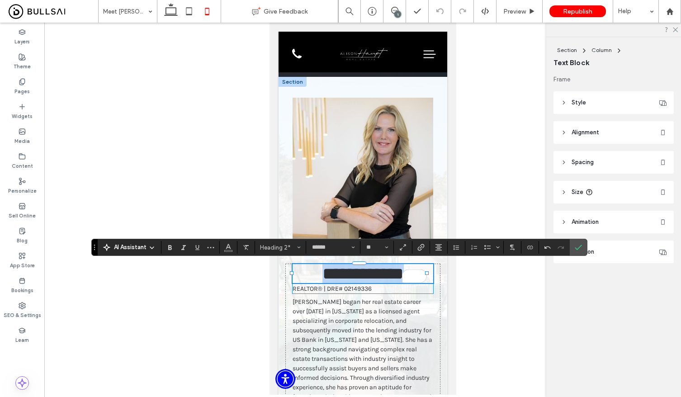
click at [353, 285] on span "REALTOR® | DRE# 02149336" at bounding box center [331, 289] width 79 height 8
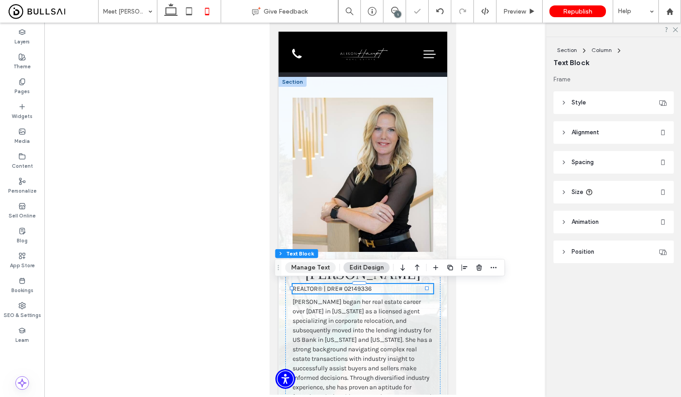
click at [332, 270] on button "Manage Text" at bounding box center [310, 267] width 51 height 11
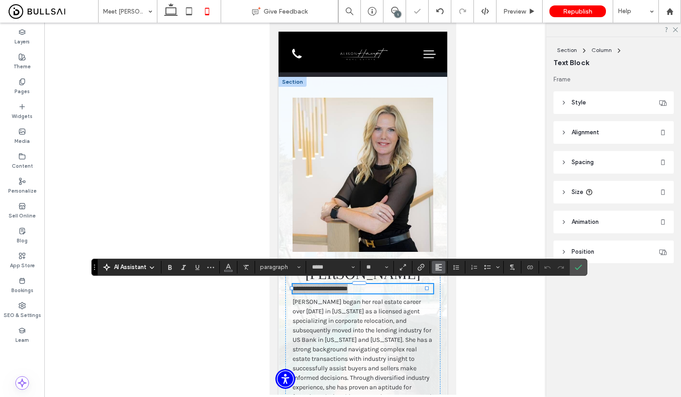
click at [437, 267] on use "Alignment" at bounding box center [438, 267] width 6 height 6
drag, startPoint x: 452, startPoint y: 218, endPoint x: 186, endPoint y: 200, distance: 266.4
click at [452, 222] on div "ui.textEditor.alignment.center" at bounding box center [448, 225] width 12 height 7
click at [582, 266] on label "Confirm" at bounding box center [578, 267] width 14 height 16
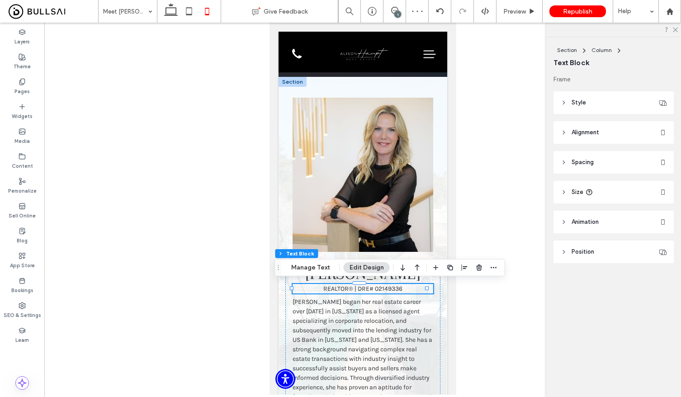
click at [489, 300] on div at bounding box center [362, 209] width 636 height 372
click at [490, 209] on div at bounding box center [362, 209] width 636 height 372
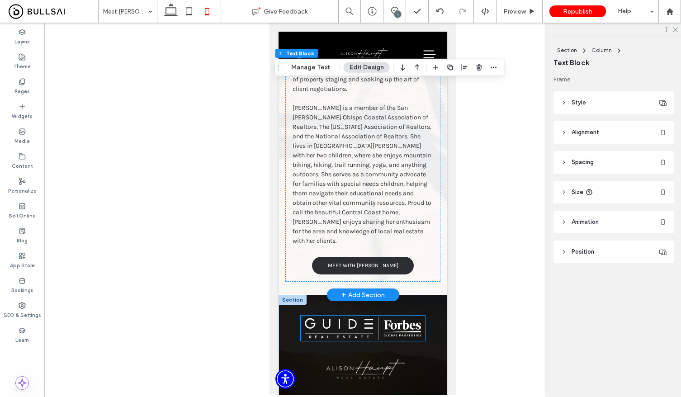
scroll to position [645, 0]
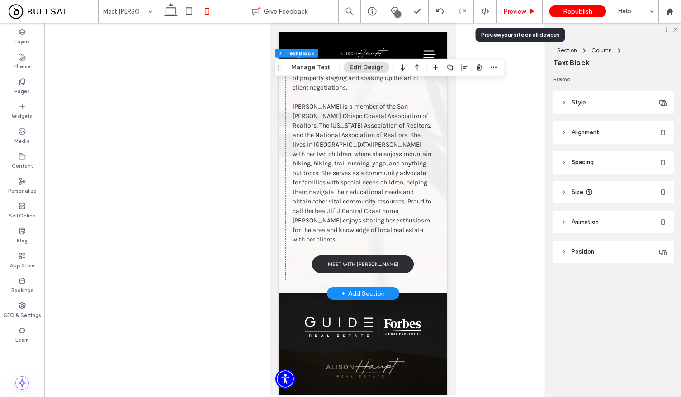
click at [523, 9] on span "Preview" at bounding box center [514, 12] width 23 height 8
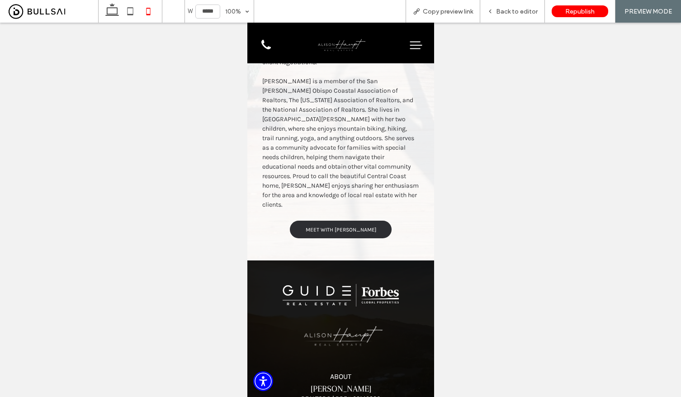
scroll to position [638, 0]
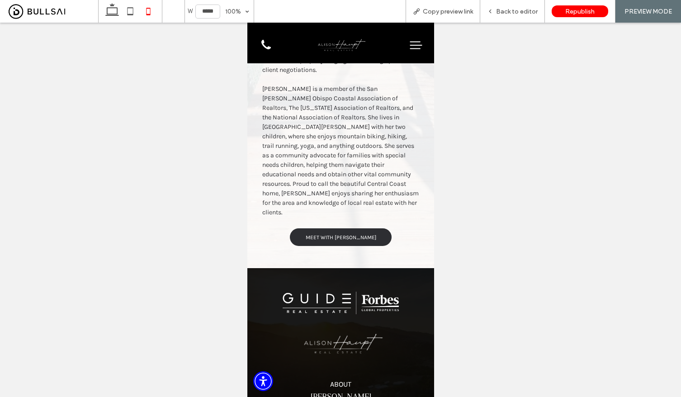
click at [409, 48] on icon at bounding box center [414, 48] width 10 height 1
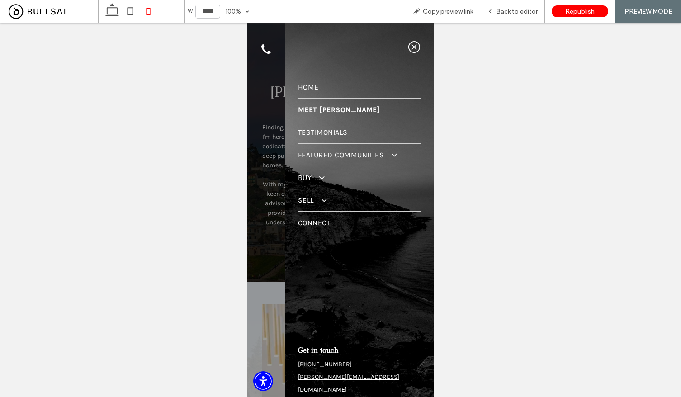
scroll to position [0, 0]
click at [307, 177] on span "Buy" at bounding box center [310, 177] width 26 height 9
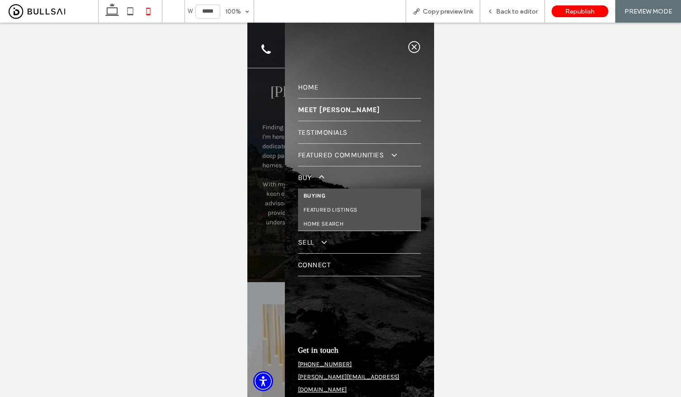
drag, startPoint x: 310, startPoint y: 189, endPoint x: 557, endPoint y: 212, distance: 248.3
click at [310, 189] on link "Buying" at bounding box center [358, 195] width 123 height 14
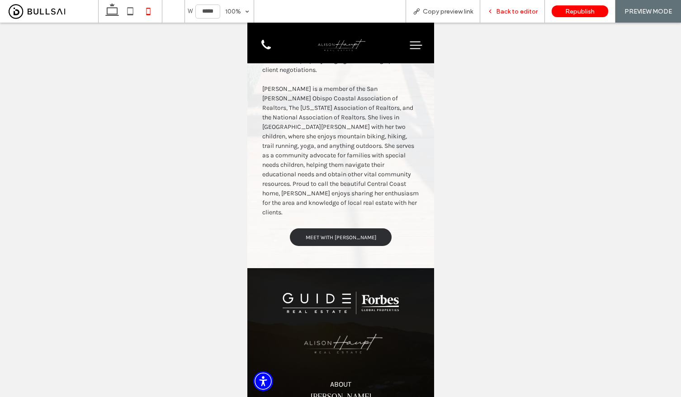
click at [517, 8] on span "Back to editor" at bounding box center [517, 12] width 42 height 8
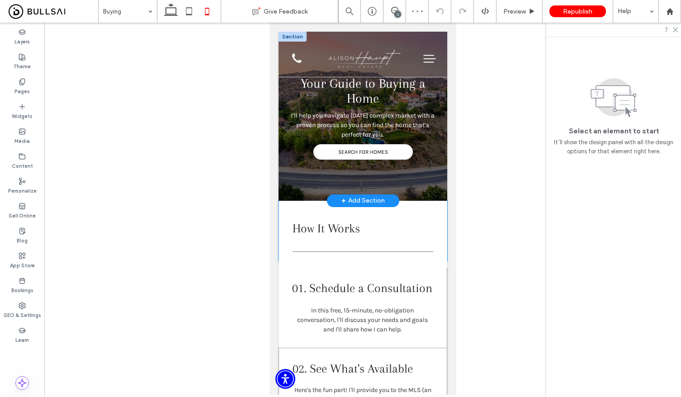
click at [418, 201] on div "How It Works" at bounding box center [362, 231] width 169 height 61
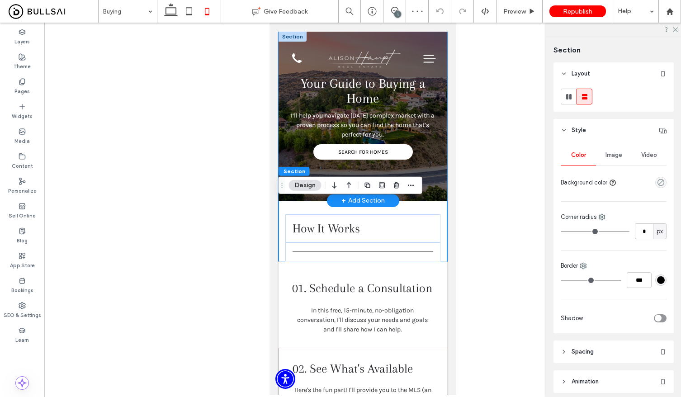
click at [420, 198] on div "Your Guide to Buying a Home I’ll help you navigate today’s complex market with …" at bounding box center [362, 116] width 169 height 169
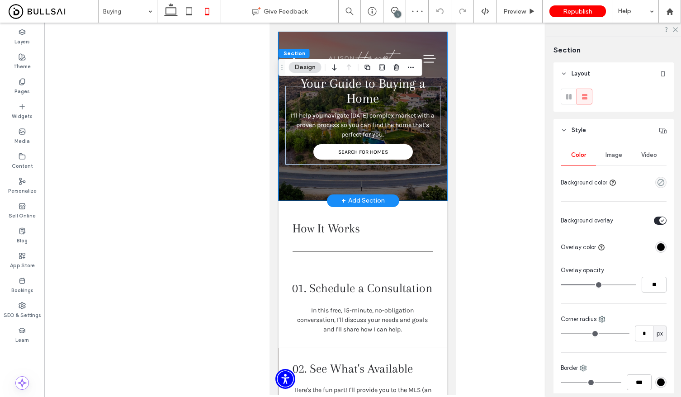
click at [412, 182] on div "Your Guide to Buying a Home I’ll help you navigate today’s complex market with …" at bounding box center [362, 116] width 169 height 169
click at [300, 199] on div "Your Guide to Buying a Home I’ll help you navigate today’s complex market with …" at bounding box center [362, 116] width 169 height 169
click at [351, 160] on div "Your Guide to Buying a Home I’ll help you navigate today’s complex market with …" at bounding box center [362, 125] width 155 height 79
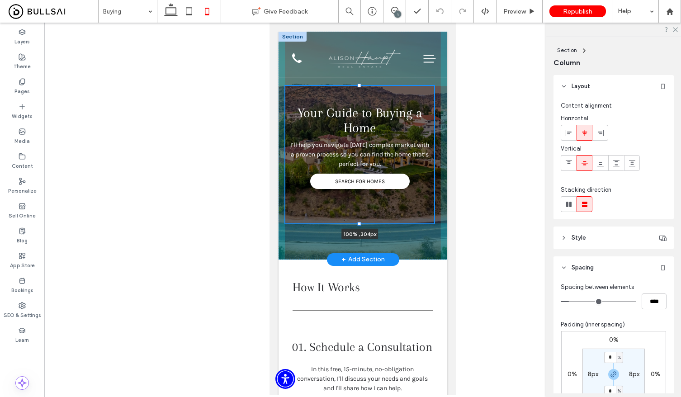
drag, startPoint x: 357, startPoint y: 164, endPoint x: 354, endPoint y: 221, distance: 57.9
click at [285, 86] on div at bounding box center [284, 86] width 0 height 0
type input "***"
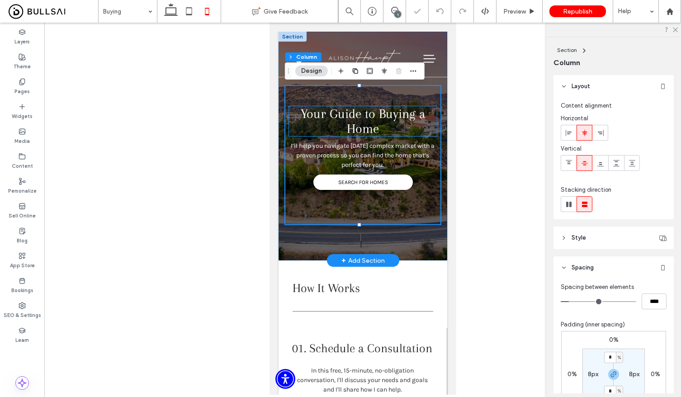
click at [366, 119] on span "Your Guide to Buying a Home" at bounding box center [362, 121] width 125 height 30
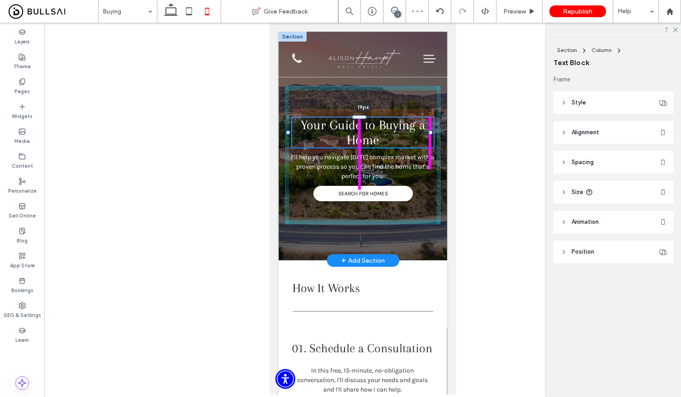
drag, startPoint x: 362, startPoint y: 106, endPoint x: 362, endPoint y: 129, distance: 23.5
click at [362, 129] on div "Your Guide to Buying a Home 19px I’ll help you navigate today’s complex market …" at bounding box center [362, 146] width 169 height 229
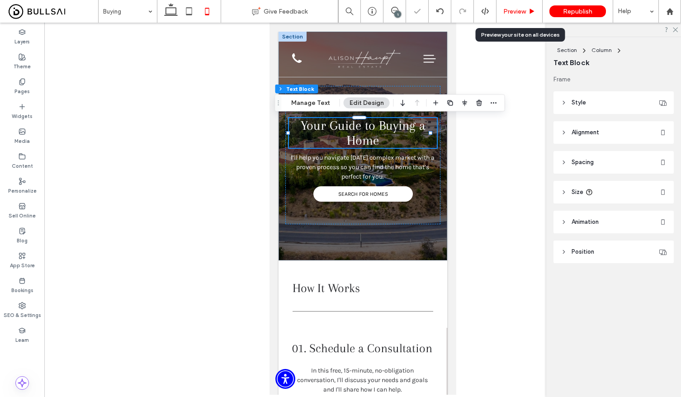
click at [519, 14] on span "Preview" at bounding box center [514, 12] width 23 height 8
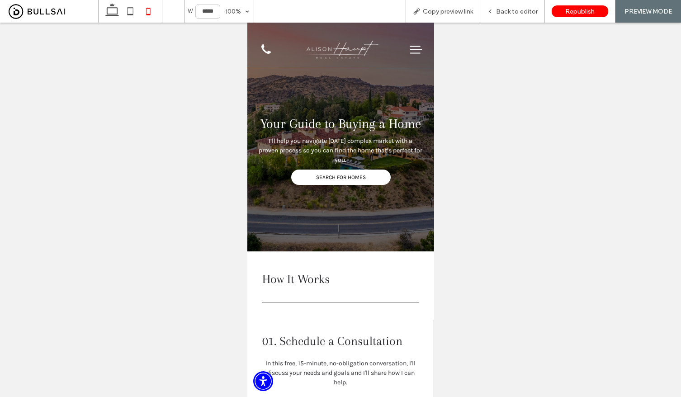
click at [413, 47] on icon at bounding box center [416, 50] width 14 height 14
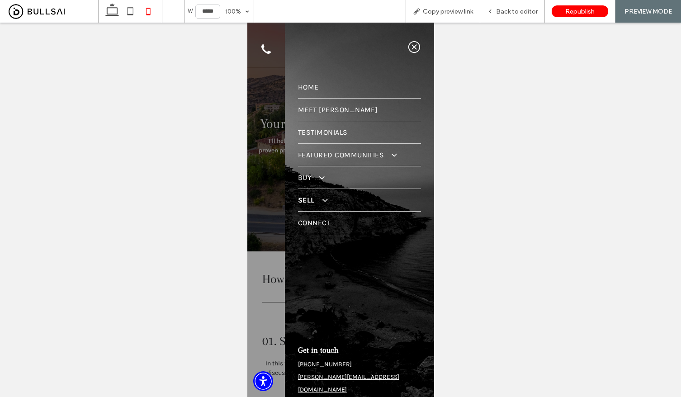
click at [309, 196] on span "Sell" at bounding box center [311, 200] width 28 height 9
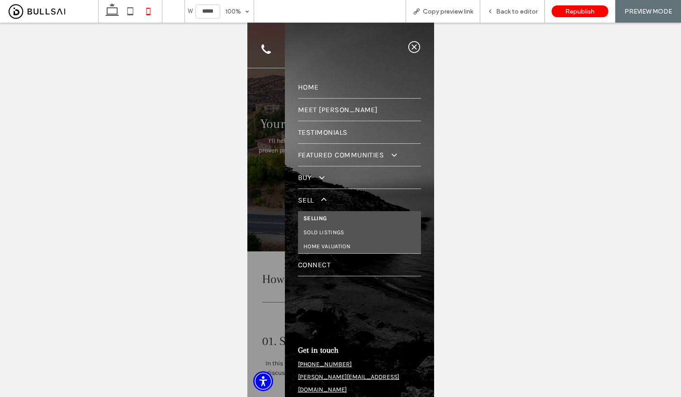
drag, startPoint x: 310, startPoint y: 216, endPoint x: 560, endPoint y: 238, distance: 251.3
click at [310, 216] on span "Selling" at bounding box center [315, 218] width 24 height 7
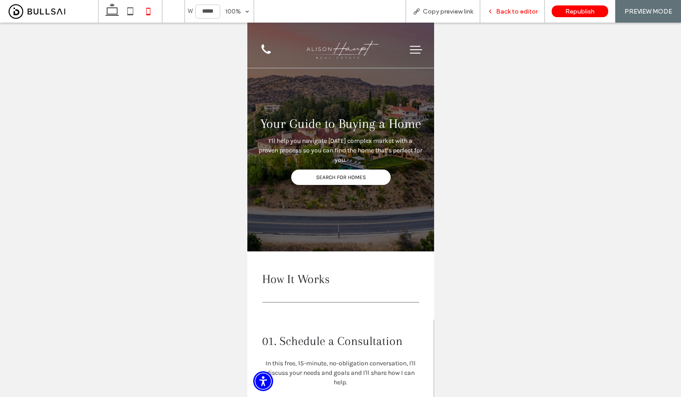
click at [514, 8] on span "Back to editor" at bounding box center [517, 12] width 42 height 8
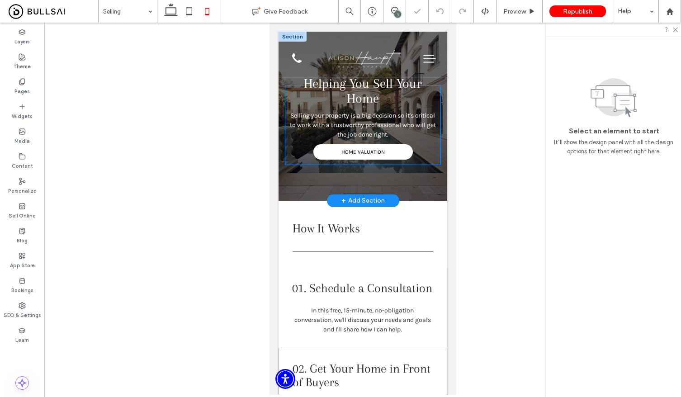
click at [412, 160] on div "Helping You Sell Your Home Selling your property is a big decision so it's crit…" at bounding box center [362, 125] width 155 height 79
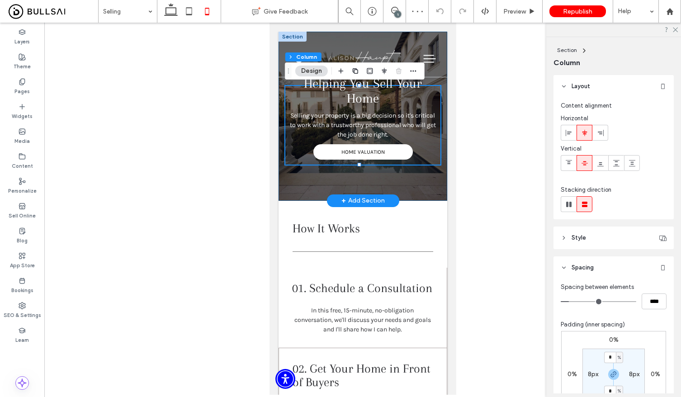
click at [357, 165] on div "Helping You Sell Your Home Selling your property is a big decision so it's crit…" at bounding box center [362, 116] width 169 height 169
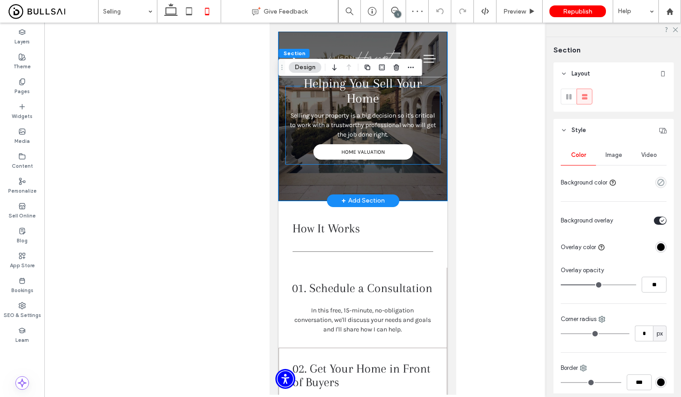
click at [364, 163] on div "Helping You Sell Your Home Selling your property is a big decision so it's crit…" at bounding box center [362, 125] width 155 height 79
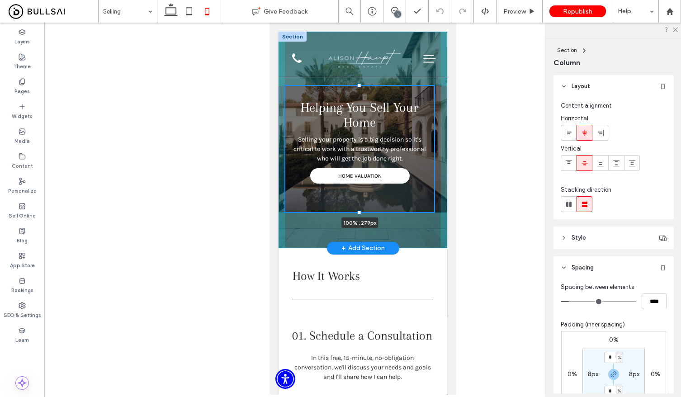
drag, startPoint x: 358, startPoint y: 165, endPoint x: 347, endPoint y: 216, distance: 52.3
click at [347, 216] on div "Helping You Sell Your Home Selling your property is a big decision so it's crit…" at bounding box center [362, 140] width 169 height 216
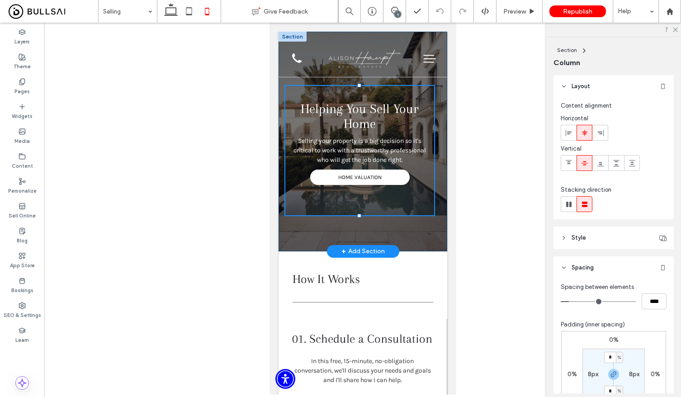
type input "***"
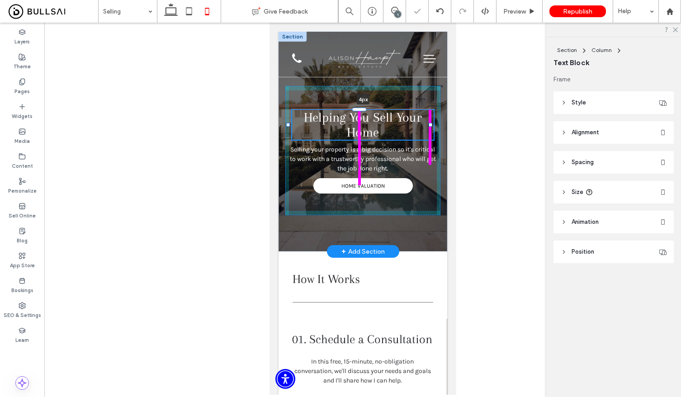
drag, startPoint x: 359, startPoint y: 102, endPoint x: 357, endPoint y: 118, distance: 16.4
click at [357, 118] on div "Helping You Sell Your Home 4px Selling your property is a big decision so it's …" at bounding box center [362, 142] width 169 height 220
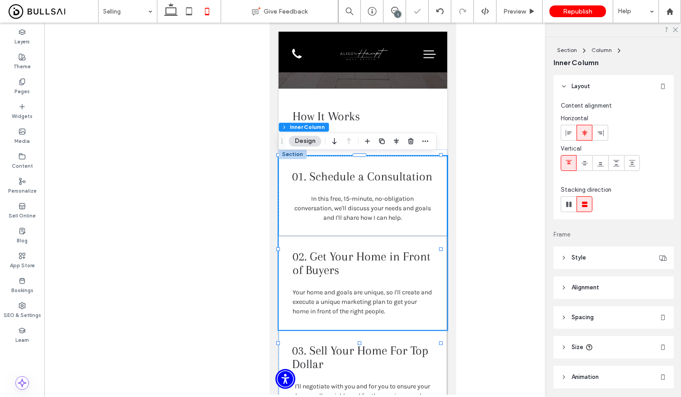
scroll to position [61, 0]
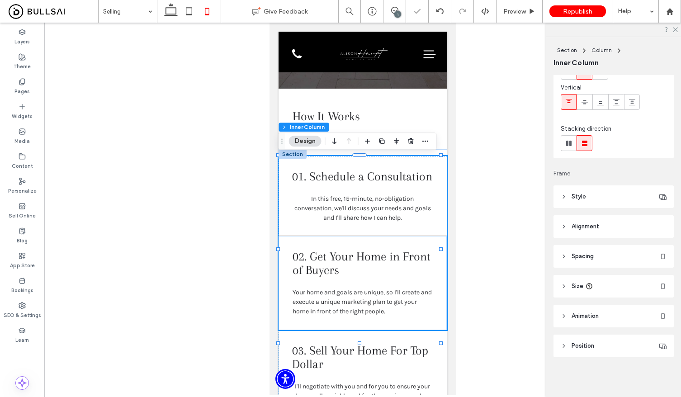
click at [377, 221] on span "In this free, 15-minute, no-obligation conversation, we'll discuss your needs a…" at bounding box center [362, 208] width 136 height 27
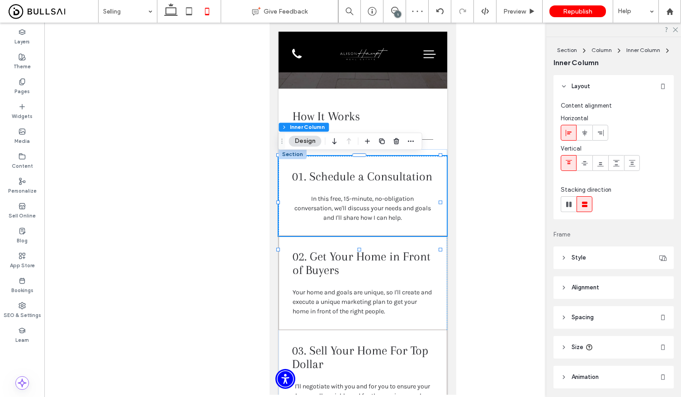
click at [366, 221] on span "In this free, 15-minute, no-obligation conversation, we'll discuss your needs a…" at bounding box center [362, 208] width 136 height 27
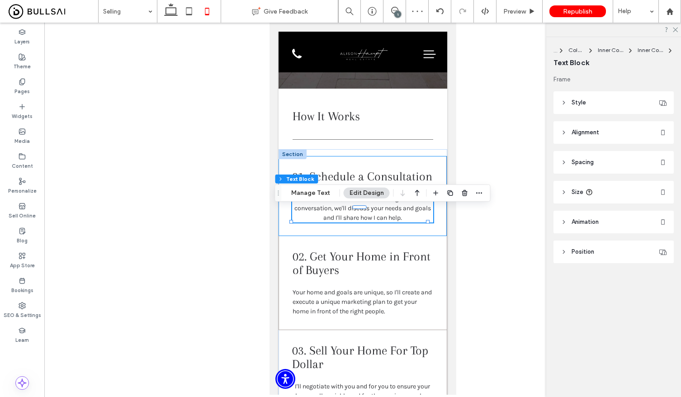
click at [335, 215] on span "In this free, 15-minute, no-obligation conversation, we'll discuss your needs a…" at bounding box center [362, 208] width 136 height 27
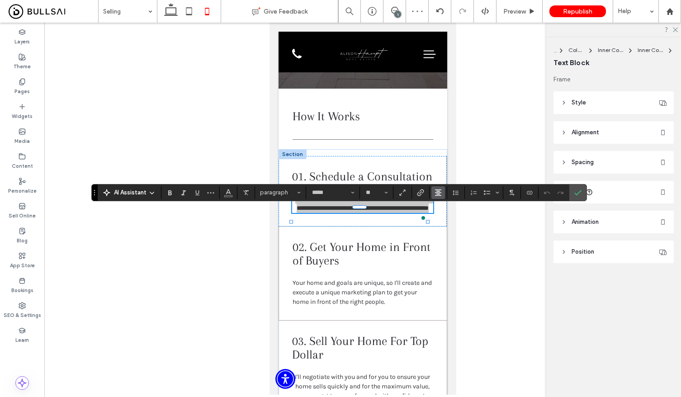
click at [442, 190] on button "Alignment" at bounding box center [438, 192] width 14 height 13
click at [442, 206] on use "ui.textEditor.alignment.left" at bounding box center [445, 207] width 6 height 6
click at [575, 191] on icon "Confirm" at bounding box center [577, 192] width 7 height 7
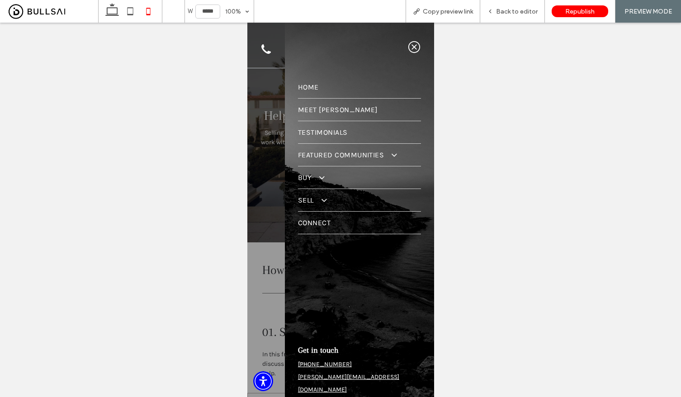
click at [319, 174] on span at bounding box center [316, 176] width 15 height 9
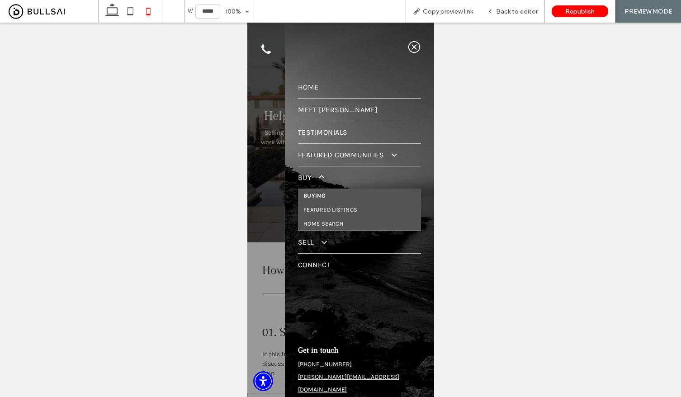
drag, startPoint x: 318, startPoint y: 193, endPoint x: 611, endPoint y: 204, distance: 293.1
click at [318, 193] on span "Buying" at bounding box center [314, 195] width 22 height 7
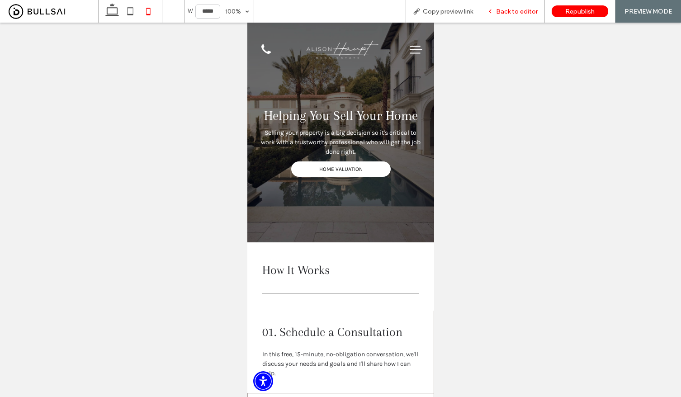
click at [514, 13] on span "Back to editor" at bounding box center [517, 12] width 42 height 8
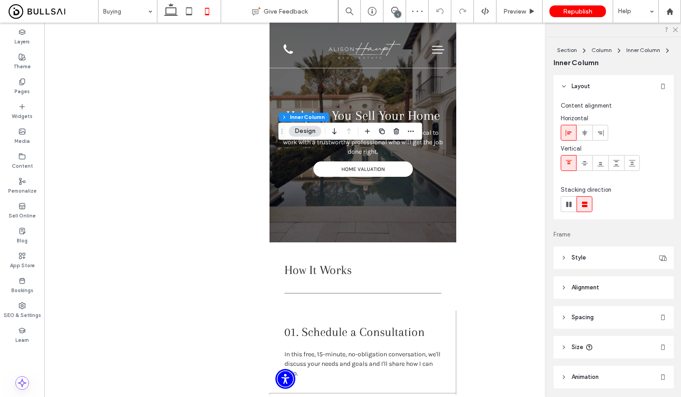
scroll to position [58, 0]
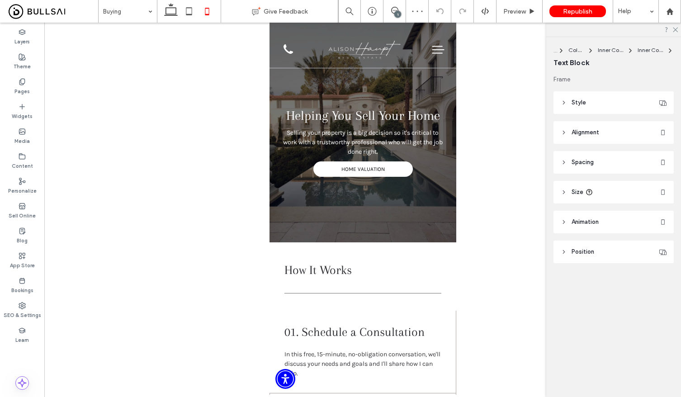
type input "*****"
type input "**"
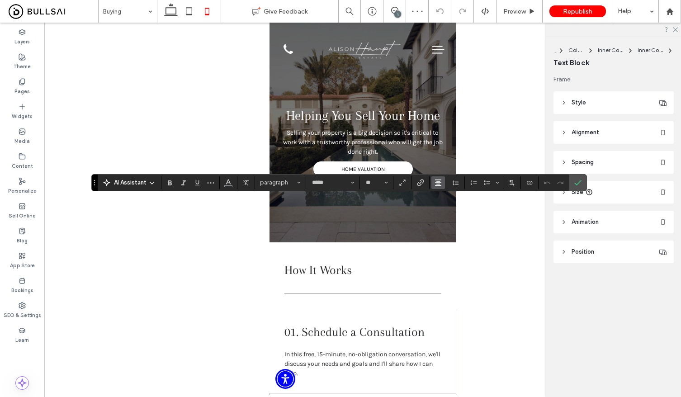
click at [441, 185] on use "Alignment" at bounding box center [438, 182] width 6 height 6
click at [442, 197] on use "ui.textEditor.alignment.left" at bounding box center [445, 197] width 6 height 6
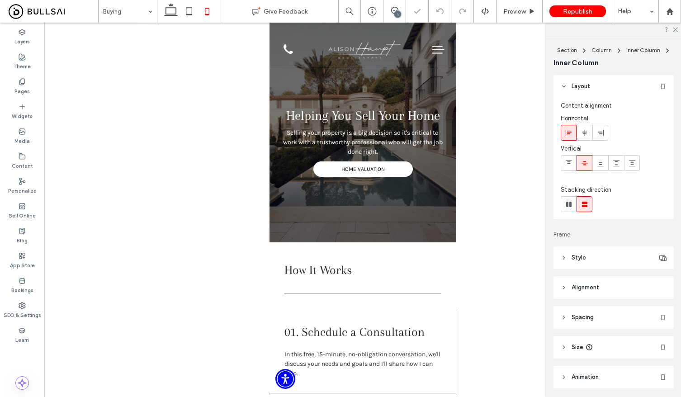
scroll to position [61, 0]
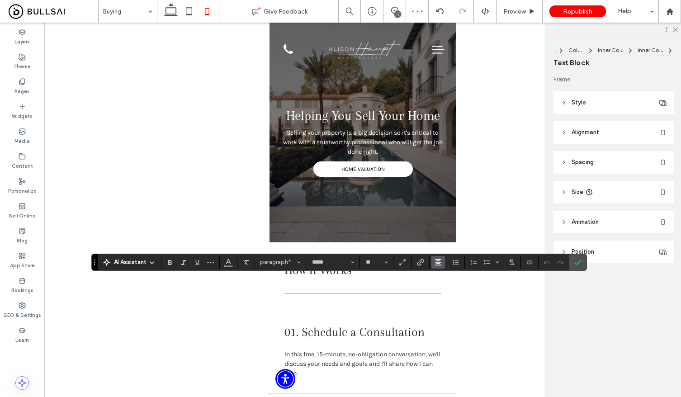
click at [436, 264] on use "Alignment" at bounding box center [438, 262] width 6 height 6
click at [438, 202] on span "ui.textEditor.alignment.left" at bounding box center [436, 208] width 4 height 13
click at [460, 261] on button "Line Height" at bounding box center [456, 262] width 14 height 13
click at [471, 213] on label "Single" at bounding box center [475, 209] width 53 height 13
click at [469, 216] on div at bounding box center [362, 209] width 636 height 372
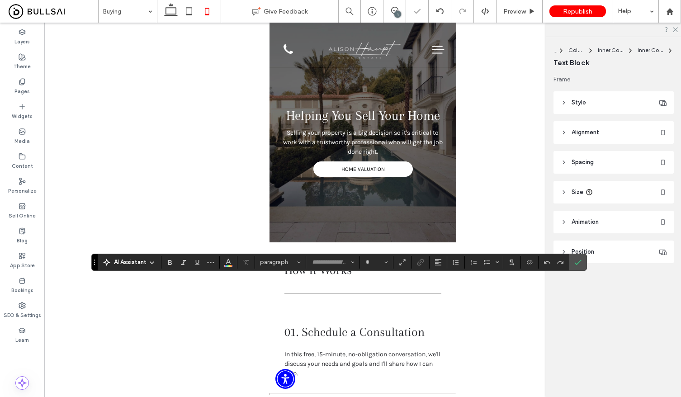
type input "*****"
type input "**"
click at [454, 263] on icon "Line Height" at bounding box center [455, 261] width 7 height 7
click at [464, 224] on div "1.5" at bounding box center [470, 222] width 22 height 7
click at [576, 260] on icon "Confirm" at bounding box center [577, 261] width 7 height 7
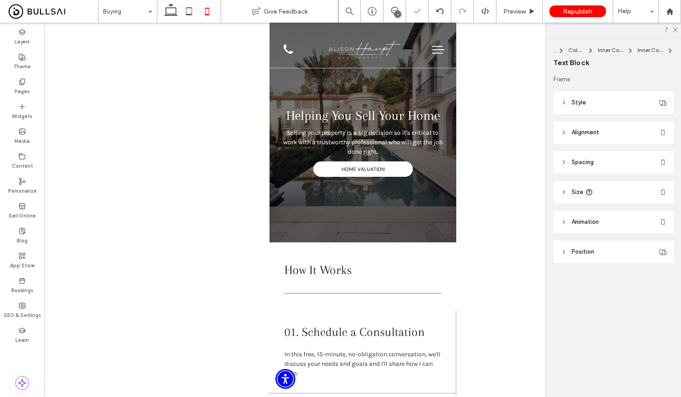
type input "*****"
type input "**"
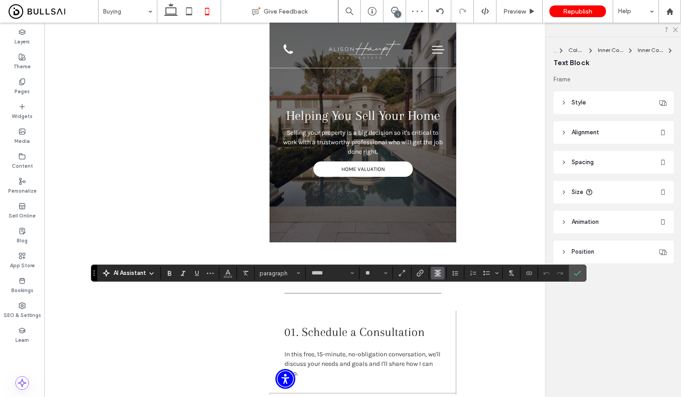
click at [437, 278] on span "Alignment" at bounding box center [437, 273] width 7 height 12
click at [446, 216] on use "ui.textEditor.alignment.left" at bounding box center [444, 219] width 6 height 6
click at [578, 270] on icon "Confirm" at bounding box center [576, 272] width 7 height 7
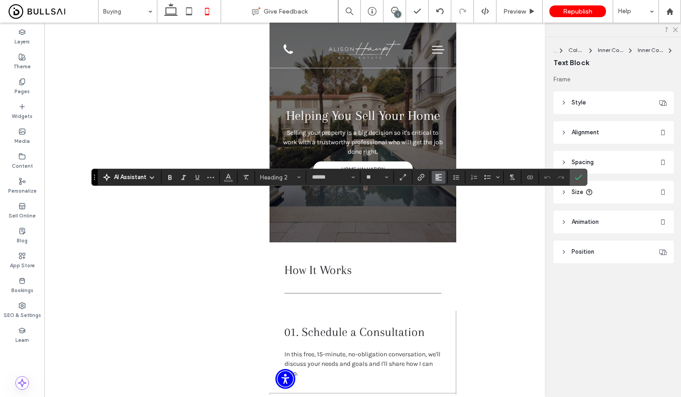
click at [443, 178] on button "Alignment" at bounding box center [439, 177] width 14 height 13
click at [448, 202] on div "ui.textEditor.alignment.center" at bounding box center [448, 205] width 12 height 7
click at [575, 179] on icon "Confirm" at bounding box center [577, 177] width 7 height 7
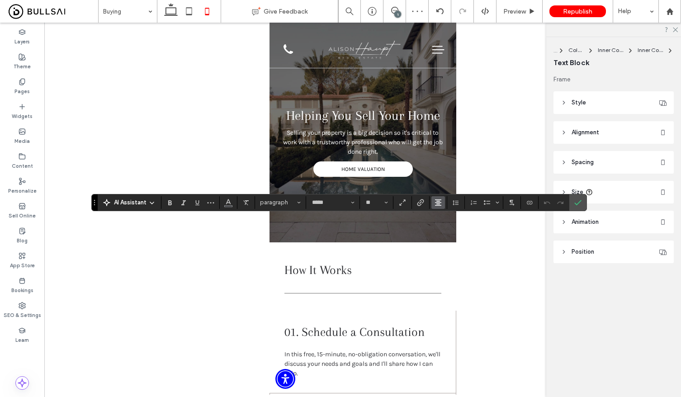
click at [437, 202] on use "Alignment" at bounding box center [438, 202] width 6 height 6
click at [443, 217] on icon "ui.textEditor.alignment.left" at bounding box center [444, 216] width 7 height 7
click at [578, 202] on icon "Confirm" at bounding box center [577, 202] width 7 height 7
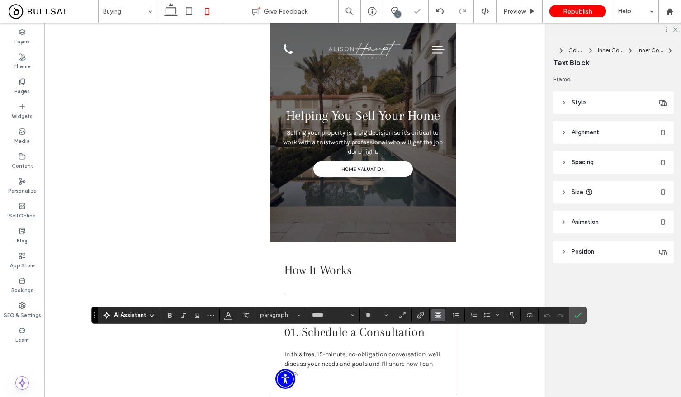
click at [437, 313] on icon "Alignment" at bounding box center [437, 314] width 7 height 7
click at [442, 258] on label "ui.textEditor.alignment.left" at bounding box center [447, 260] width 32 height 13
click at [577, 311] on label "Confirm" at bounding box center [578, 315] width 14 height 16
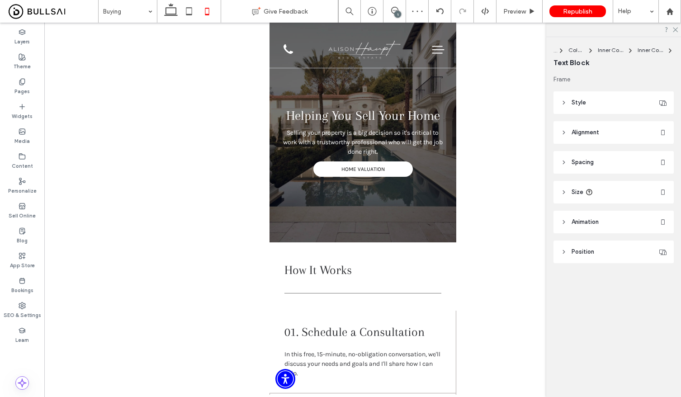
type input "******"
type input "**"
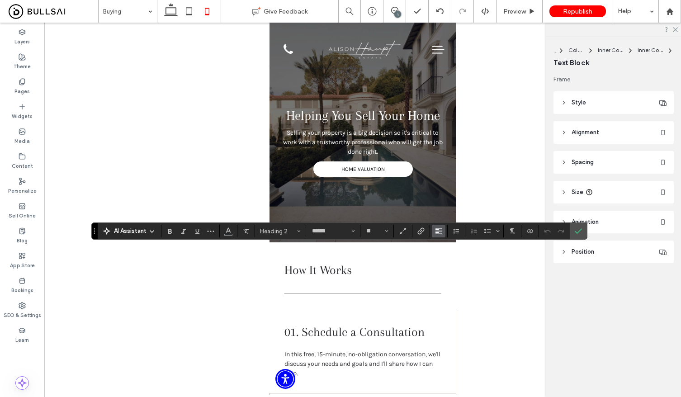
click at [437, 232] on icon "Alignment" at bounding box center [438, 230] width 7 height 7
drag, startPoint x: 442, startPoint y: 258, endPoint x: 481, endPoint y: 255, distance: 38.9
click at [442, 258] on icon "ui.textEditor.alignment.center" at bounding box center [445, 258] width 7 height 7
click at [581, 231] on label "Confirm" at bounding box center [578, 231] width 14 height 16
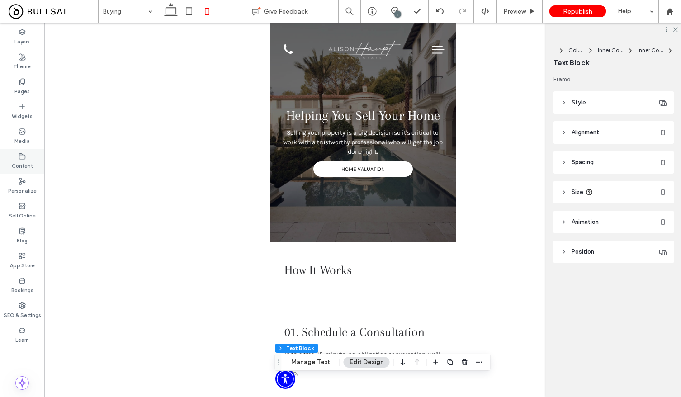
click at [16, 157] on div "Content" at bounding box center [22, 161] width 44 height 25
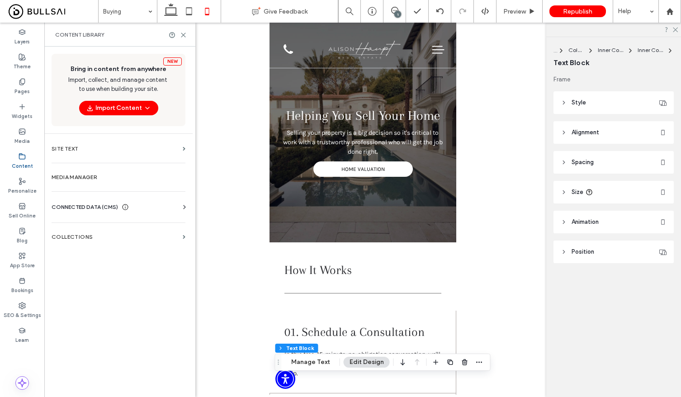
click at [94, 202] on div "CONNECTED DATA (CMS) Business Info Business Text Business Images Find and Repla…" at bounding box center [118, 206] width 148 height 23
click at [99, 209] on span "CONNECTED DATA (CMS)" at bounding box center [85, 206] width 66 height 9
click at [121, 226] on label "Business Info" at bounding box center [120, 229] width 123 height 6
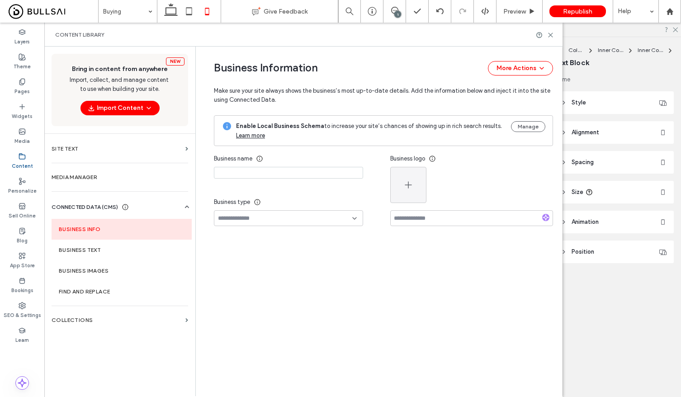
type input "**********"
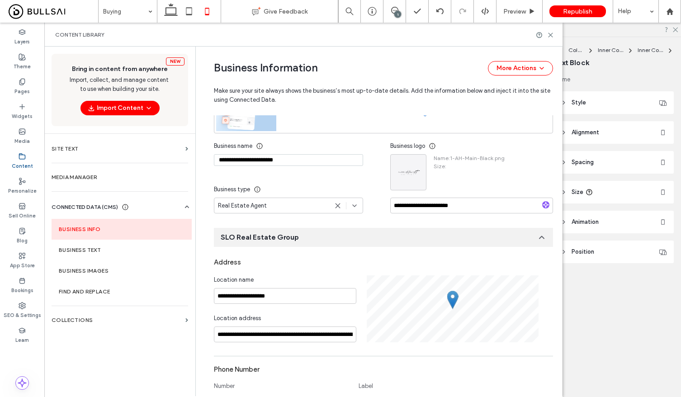
scroll to position [102, 0]
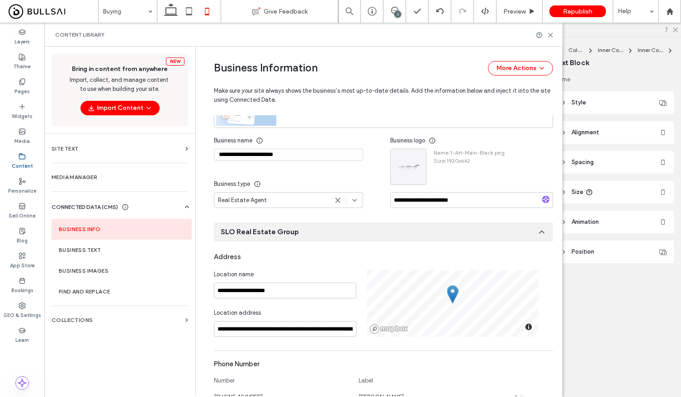
click at [281, 158] on input "**********" at bounding box center [288, 155] width 149 height 12
click at [309, 294] on input "**********" at bounding box center [285, 290] width 142 height 16
click at [300, 330] on input "**********" at bounding box center [285, 329] width 142 height 16
click at [298, 287] on input "**********" at bounding box center [285, 290] width 142 height 16
paste input "**********"
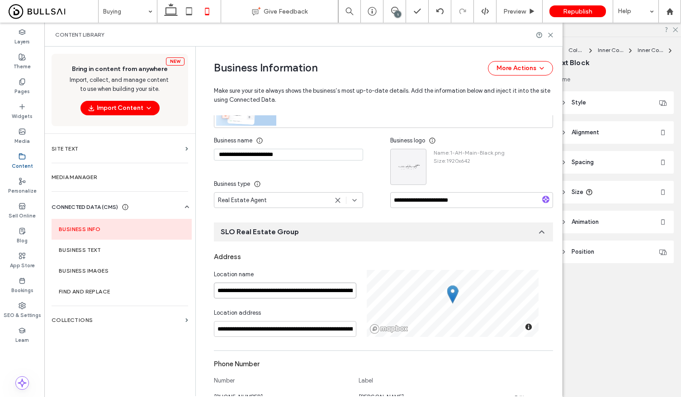
scroll to position [0, 30]
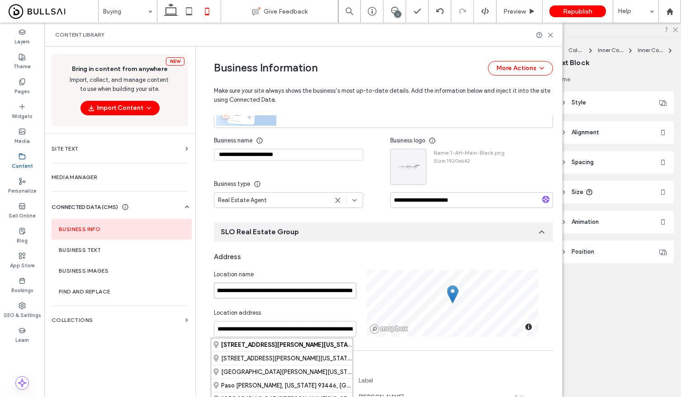
type input "**********"
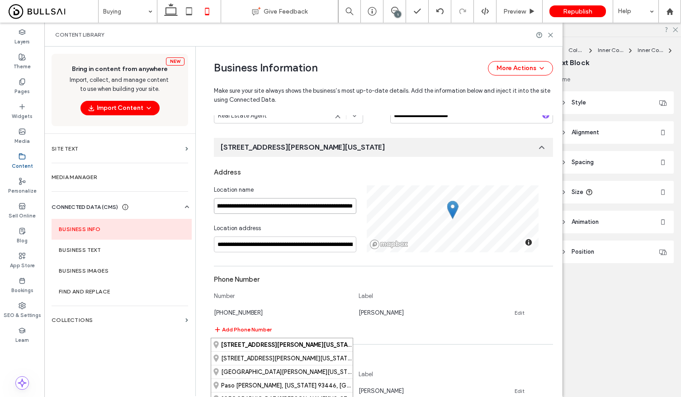
click at [381, 205] on div "**********" at bounding box center [383, 218] width 339 height 67
type input "**********"
click at [344, 207] on input "**********" at bounding box center [285, 206] width 142 height 16
type input "**********"
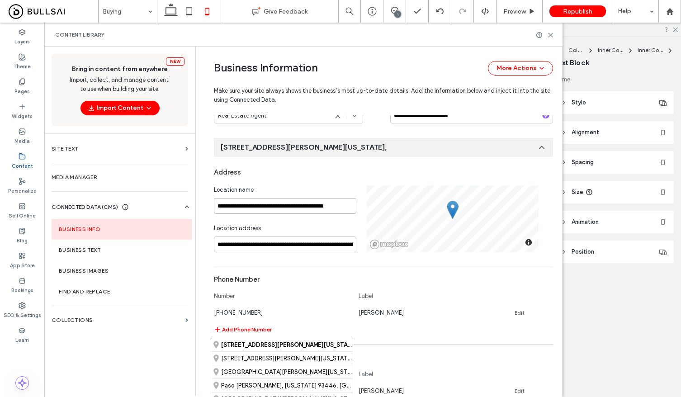
click at [318, 207] on input "**********" at bounding box center [285, 206] width 142 height 16
click at [317, 207] on input "**********" at bounding box center [285, 206] width 142 height 16
click at [315, 208] on input "**********" at bounding box center [285, 206] width 142 height 16
type input "**********"
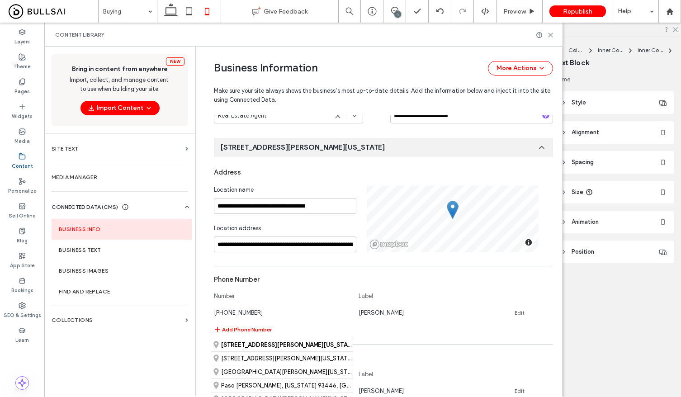
click at [321, 181] on div "Address" at bounding box center [383, 172] width 339 height 17
click at [674, 15] on div at bounding box center [669, 11] width 23 height 23
